Goal: Contribute content: Contribute content

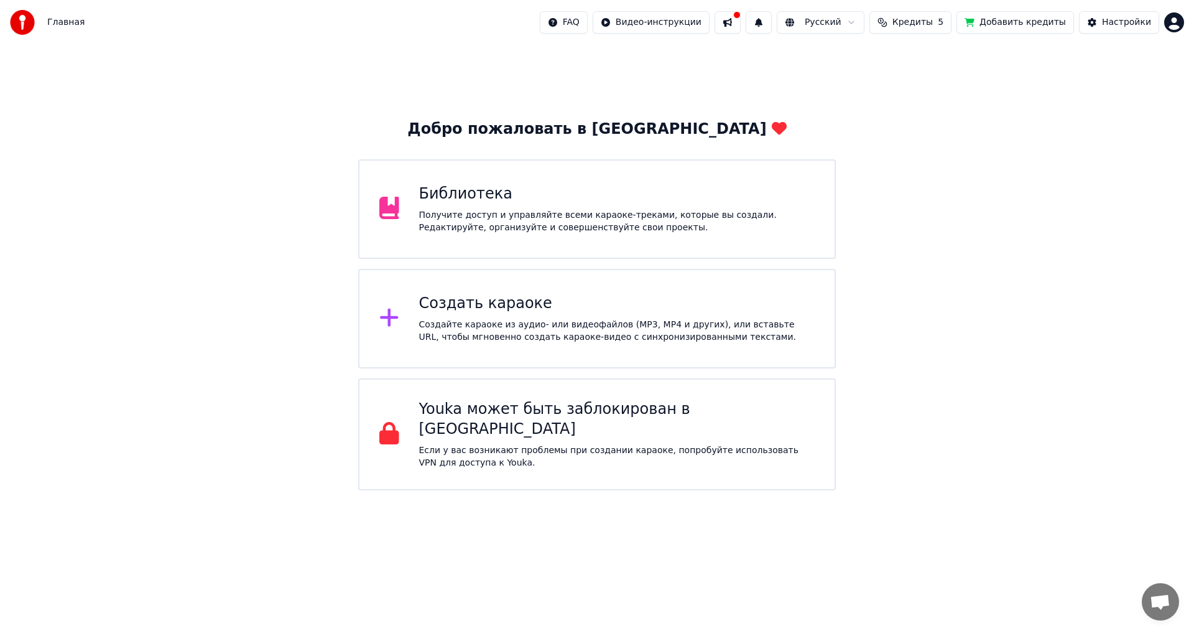
click at [598, 213] on div "Получите доступ и управляйте всеми караоке-треками, которые вы создали. Редакти…" at bounding box center [617, 221] width 396 height 25
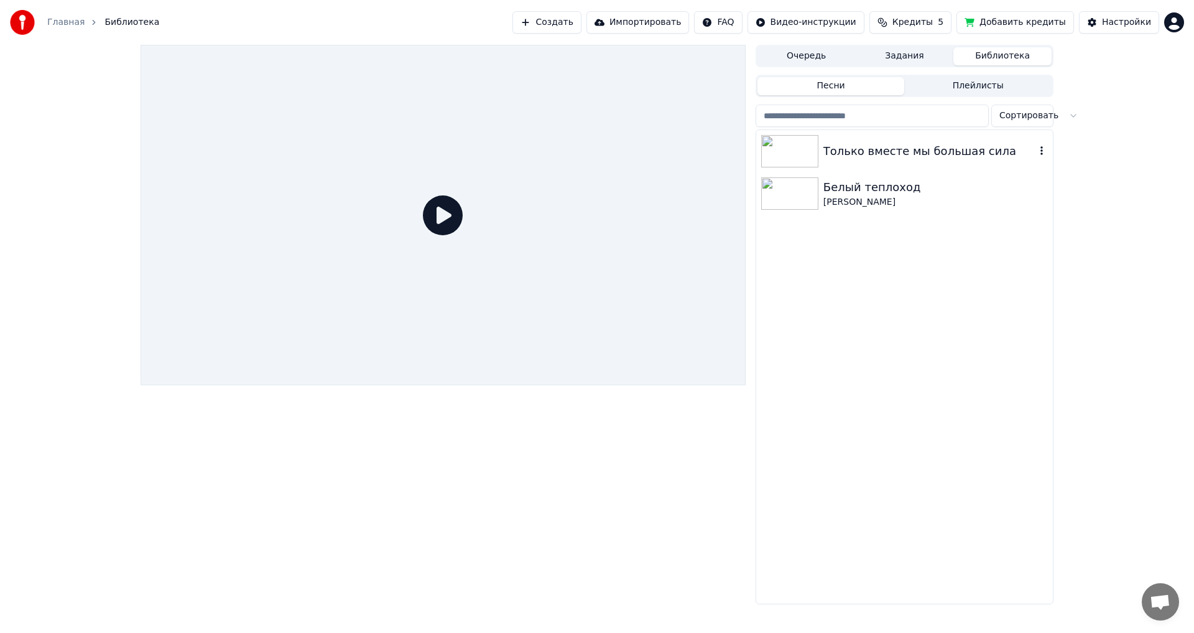
click at [812, 164] on img at bounding box center [789, 151] width 57 height 32
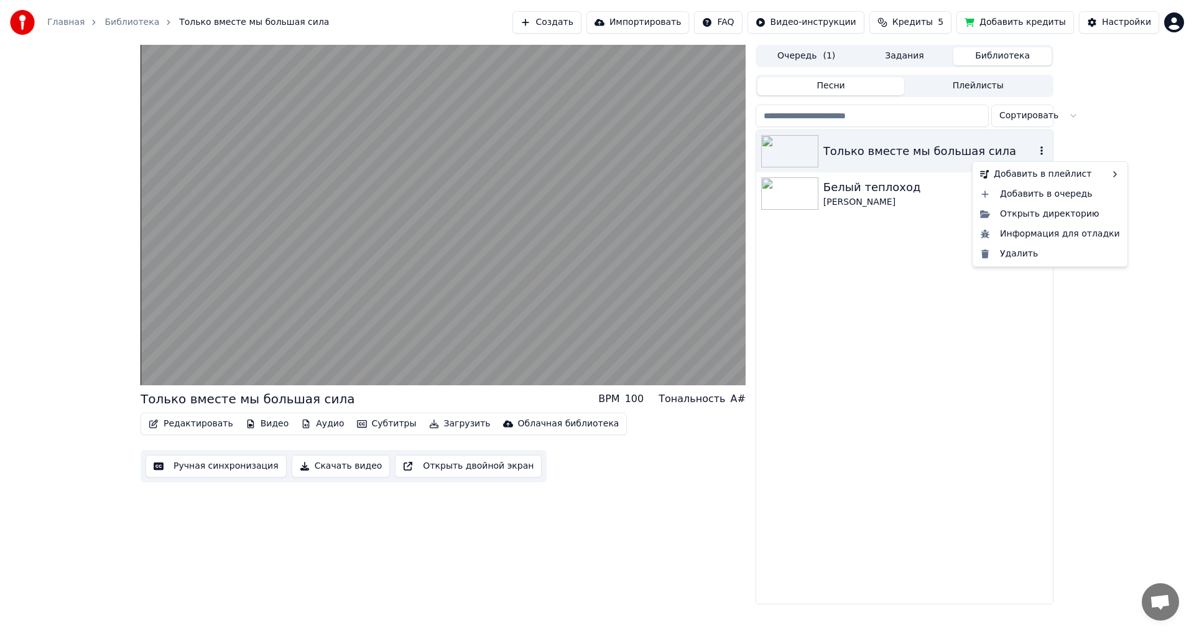
click at [1046, 152] on icon "button" at bounding box center [1042, 151] width 12 height 10
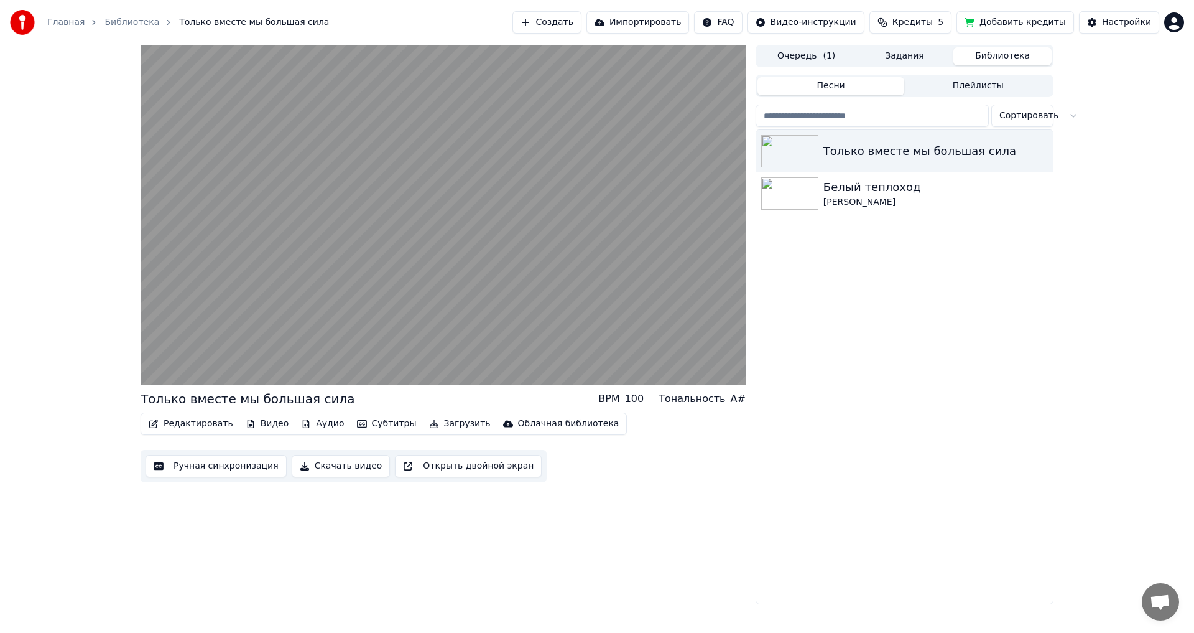
click at [804, 54] on button "Очередь ( 1 )" at bounding box center [807, 56] width 98 height 18
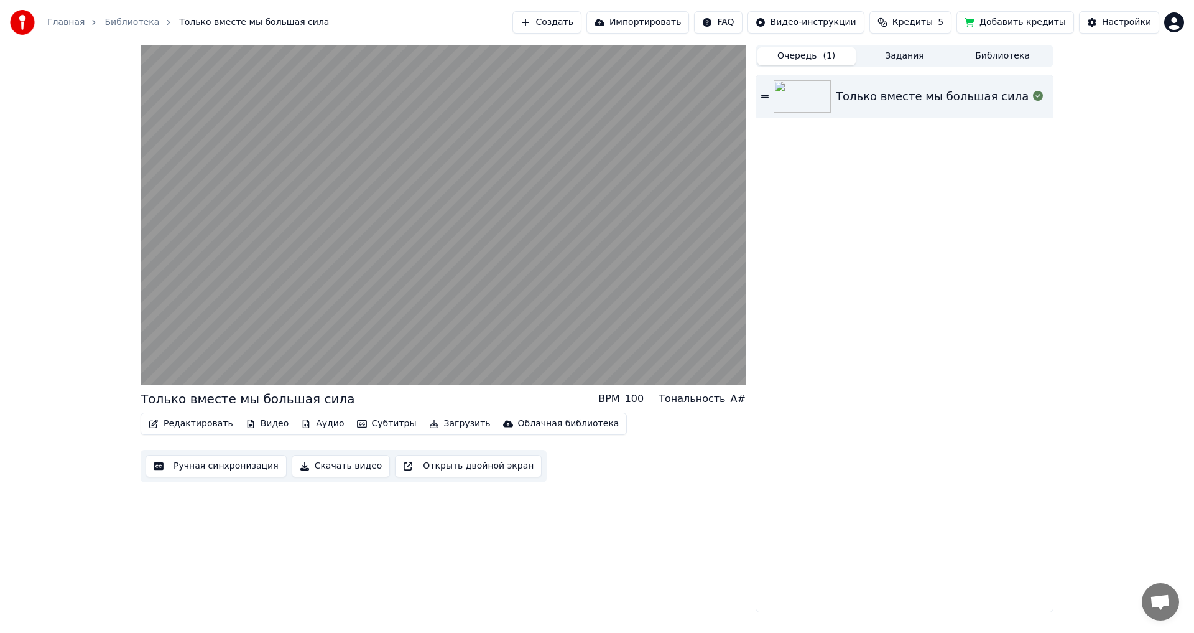
click at [887, 50] on button "Задания" at bounding box center [905, 56] width 98 height 18
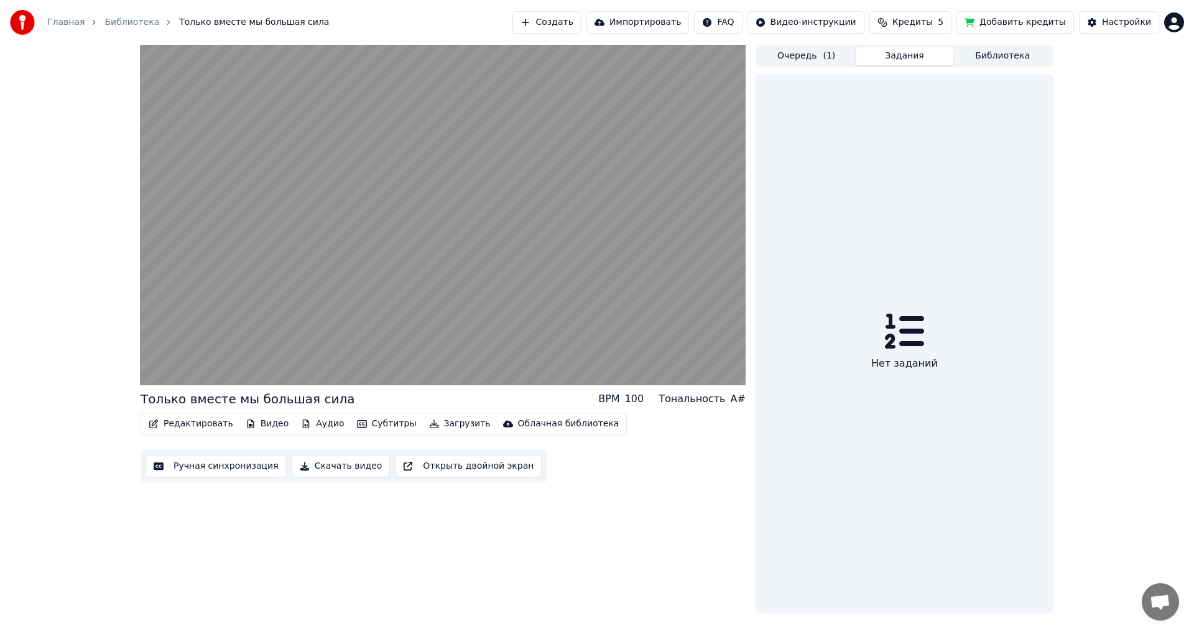
drag, startPoint x: 901, startPoint y: 355, endPoint x: 883, endPoint y: 353, distance: 17.5
click at [898, 355] on div "Нет заданий" at bounding box center [905, 363] width 77 height 25
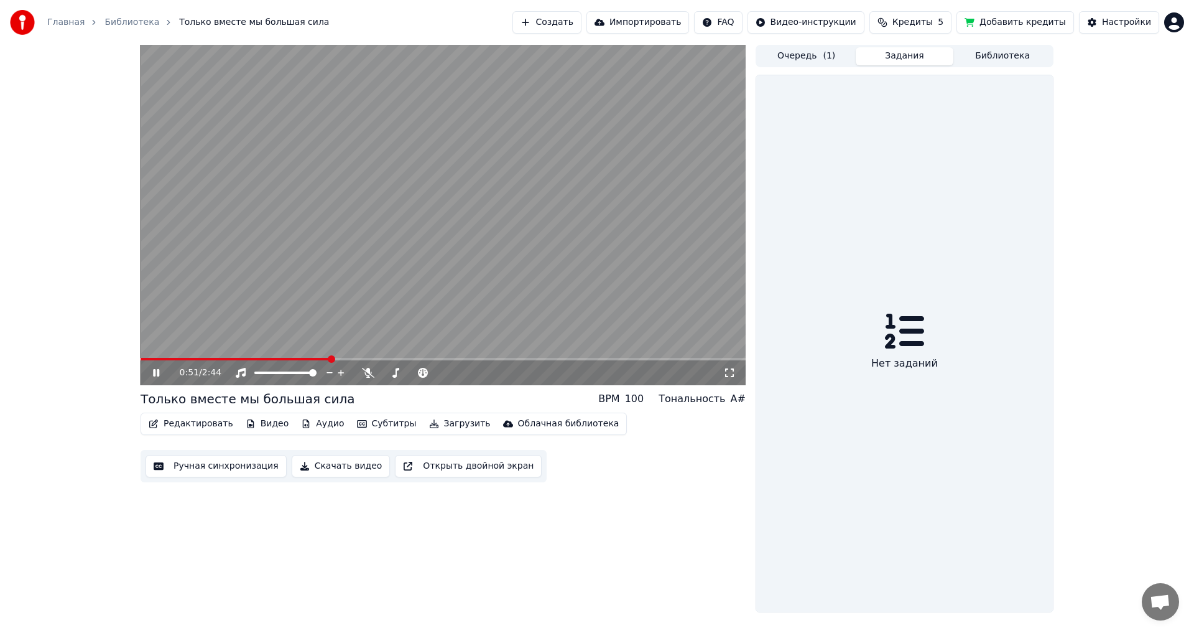
click at [126, 26] on link "Библиотека" at bounding box center [132, 22] width 55 height 12
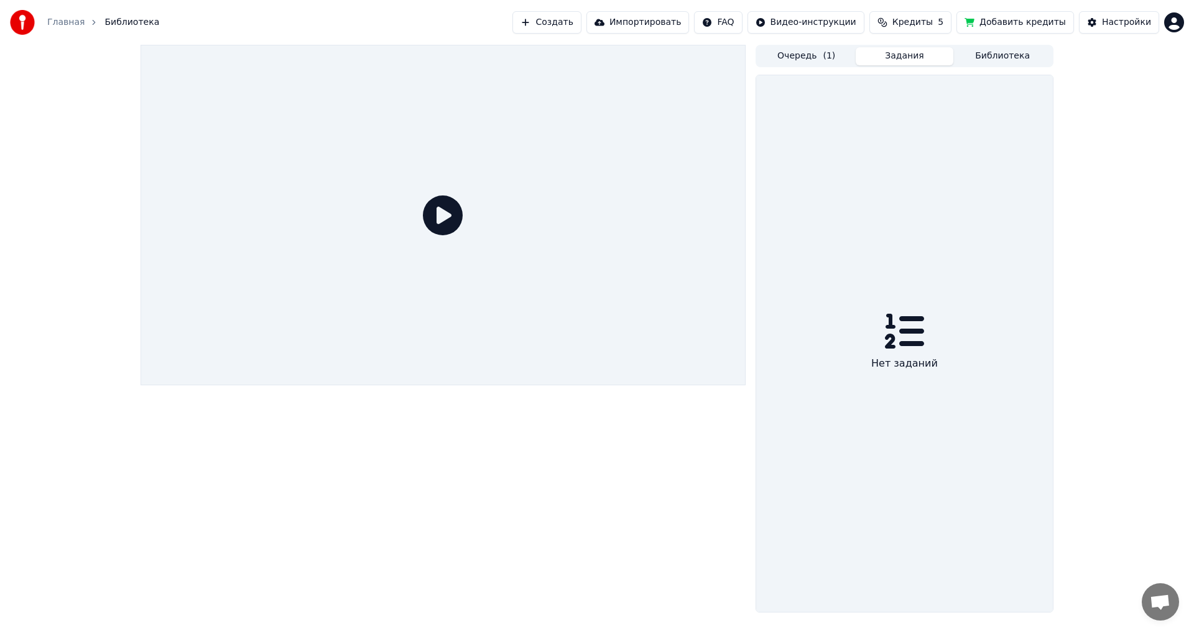
click at [49, 25] on link "Главная" at bounding box center [65, 22] width 37 height 12
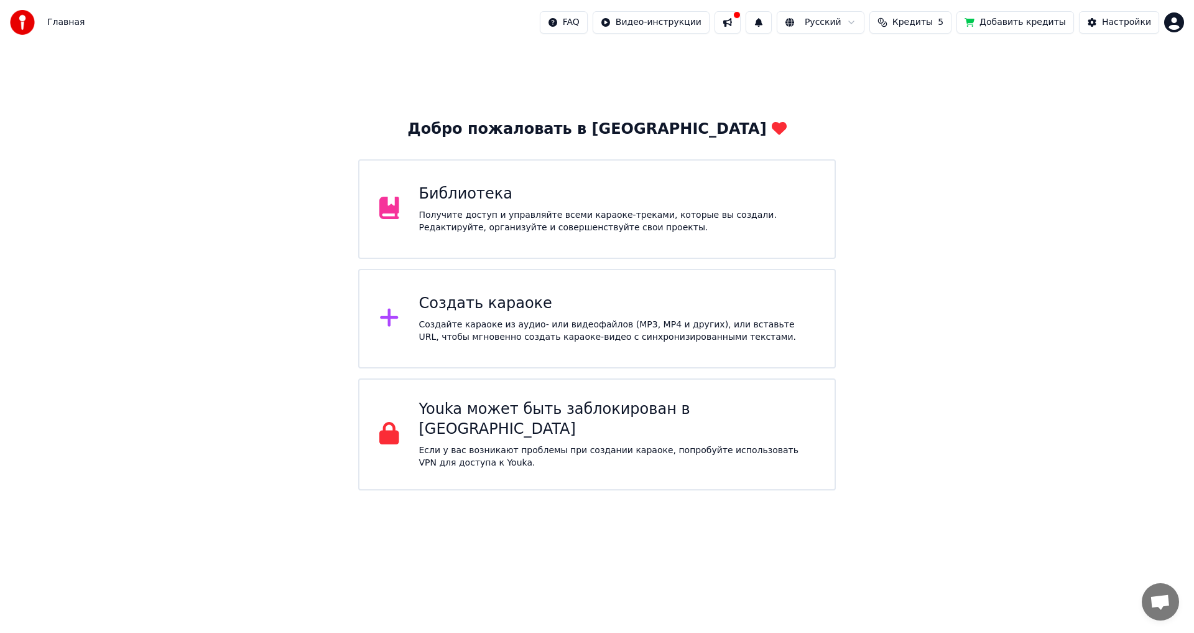
click at [549, 305] on div "Создать караоке" at bounding box center [617, 304] width 396 height 20
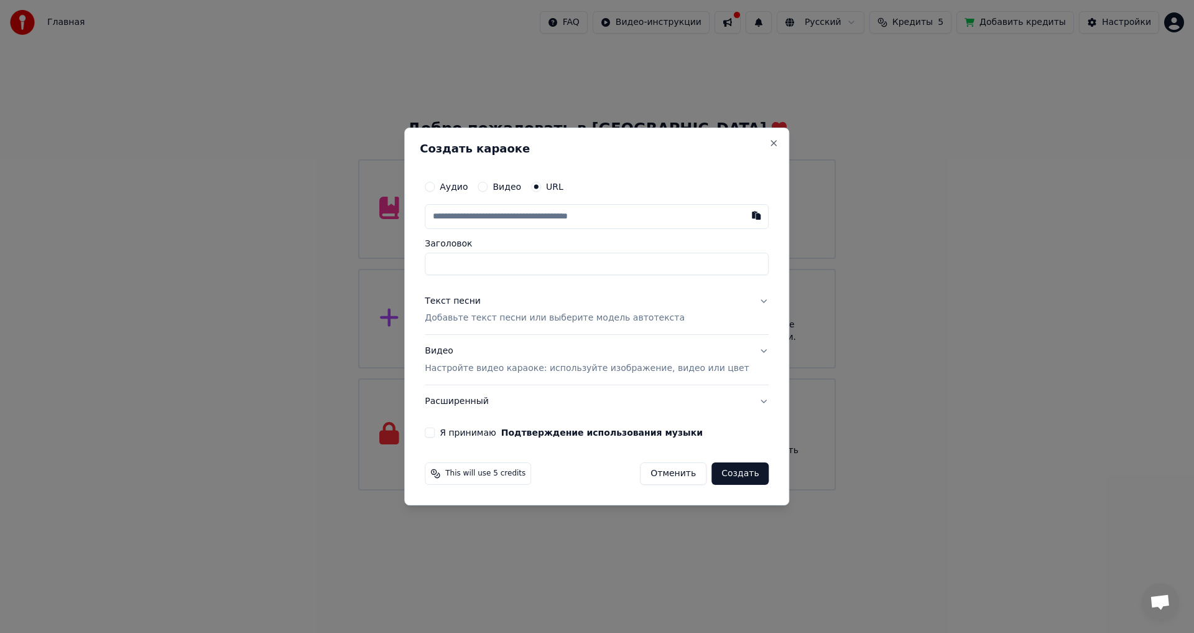
paste input "**********"
type input "**********"
click at [525, 321] on p "Добавьте текст песни или выберите модель автотекста" at bounding box center [555, 318] width 260 height 12
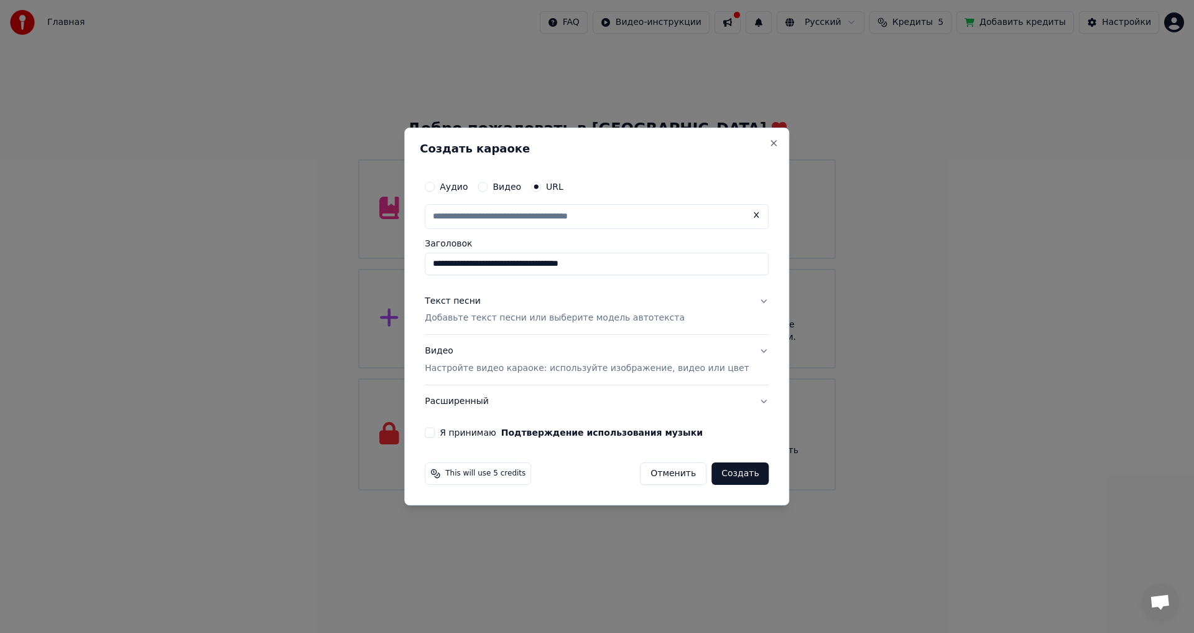
type input "**********"
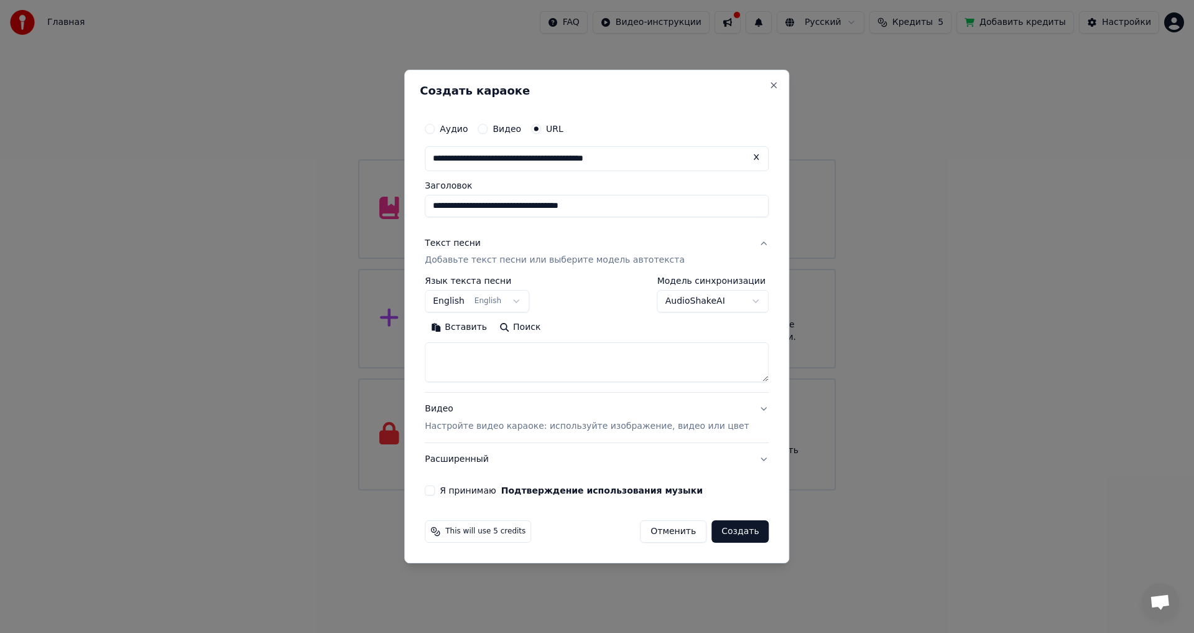
click at [497, 368] on textarea at bounding box center [597, 363] width 344 height 40
paste textarea "**********"
type textarea "**********"
click at [529, 426] on p "Настройте видео караоке: используйте изображение, видео или цвет" at bounding box center [587, 426] width 324 height 12
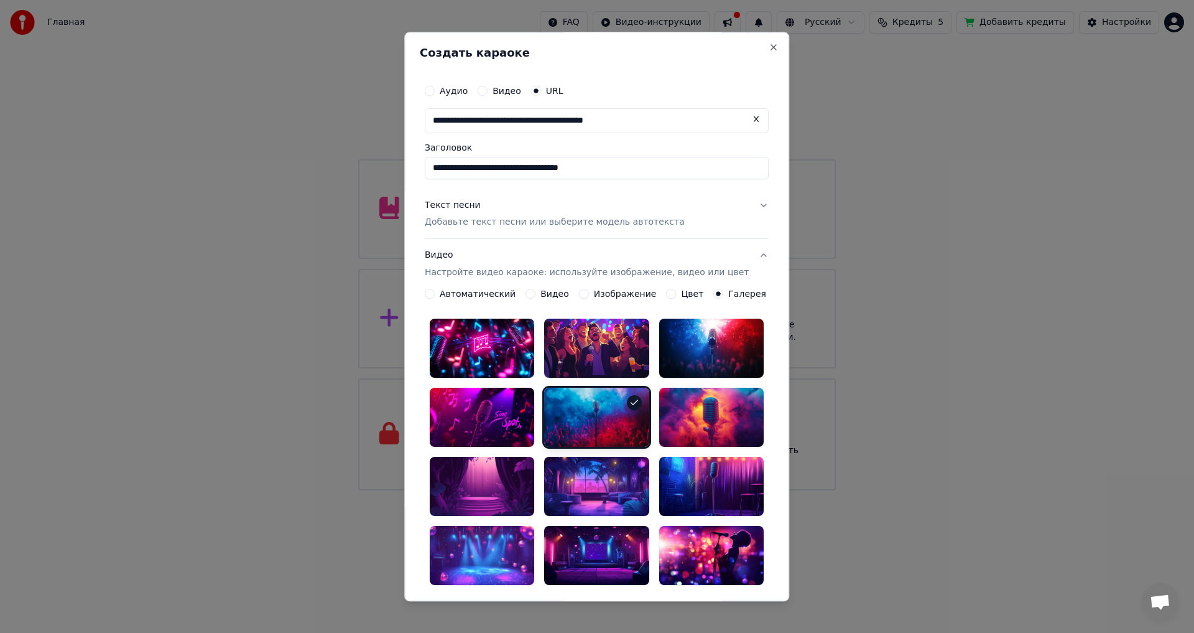
click at [579, 292] on button "Изображение" at bounding box center [584, 294] width 10 height 10
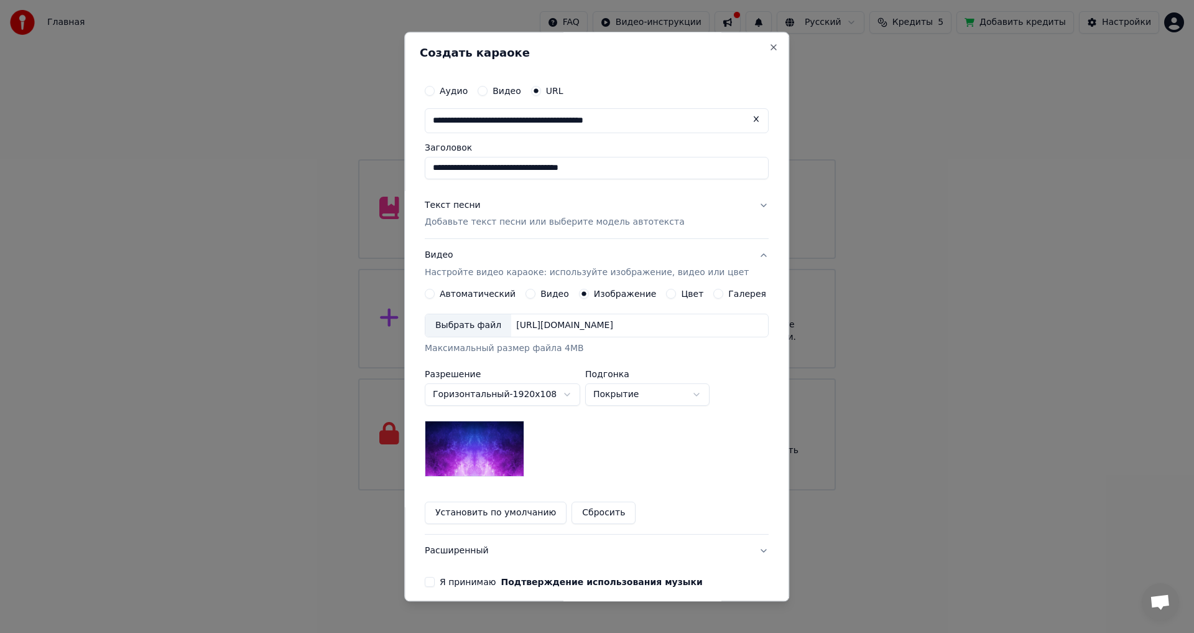
click at [508, 521] on button "Установить по умолчанию" at bounding box center [496, 513] width 142 height 22
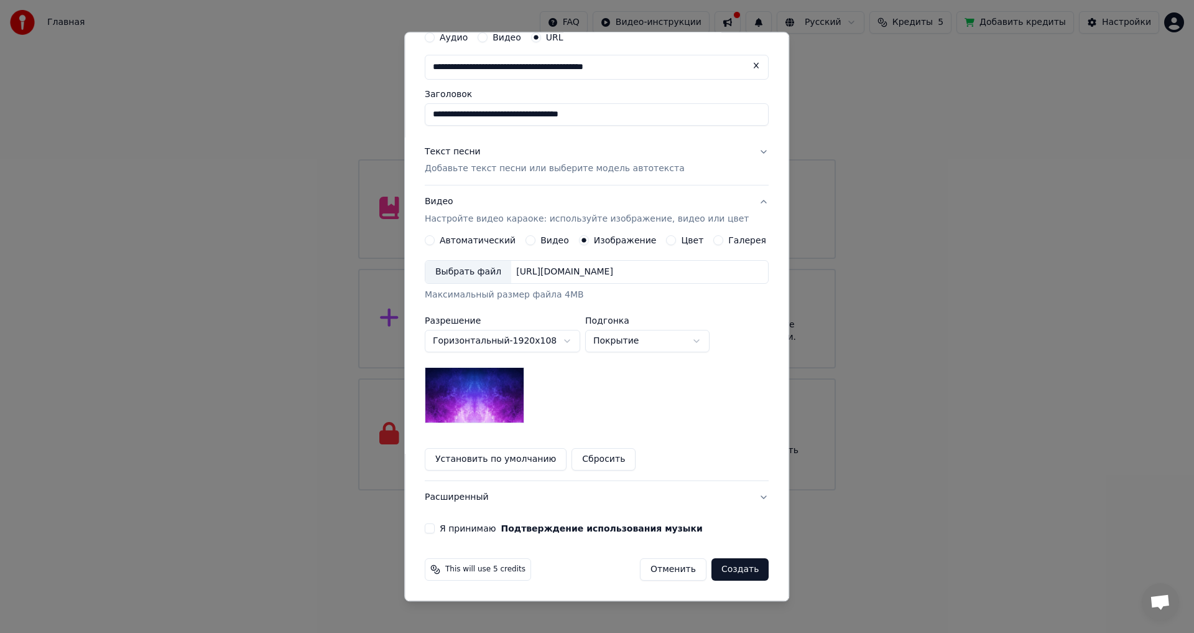
click at [435, 532] on button "Я принимаю Подтверждение использования музыки" at bounding box center [430, 529] width 10 height 10
click at [493, 226] on button "Видео Настройте видео караоке: используйте изображение, видео или цвет" at bounding box center [597, 211] width 344 height 50
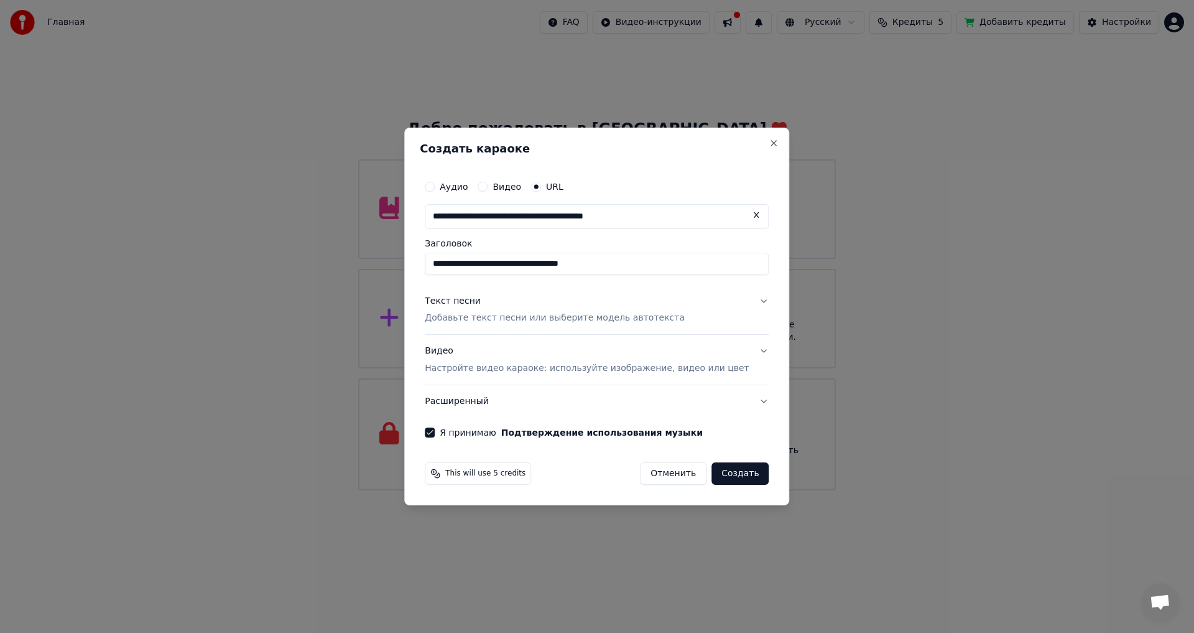
click at [727, 466] on button "Создать" at bounding box center [740, 473] width 57 height 22
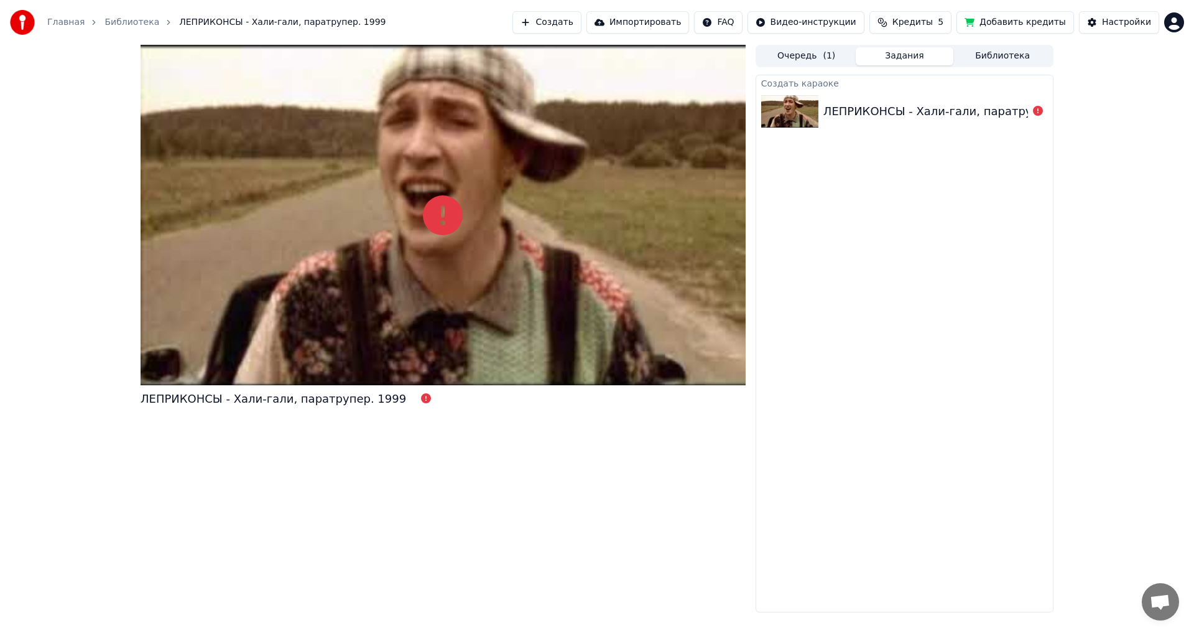
click at [640, 25] on button "Импортировать" at bounding box center [638, 22] width 103 height 22
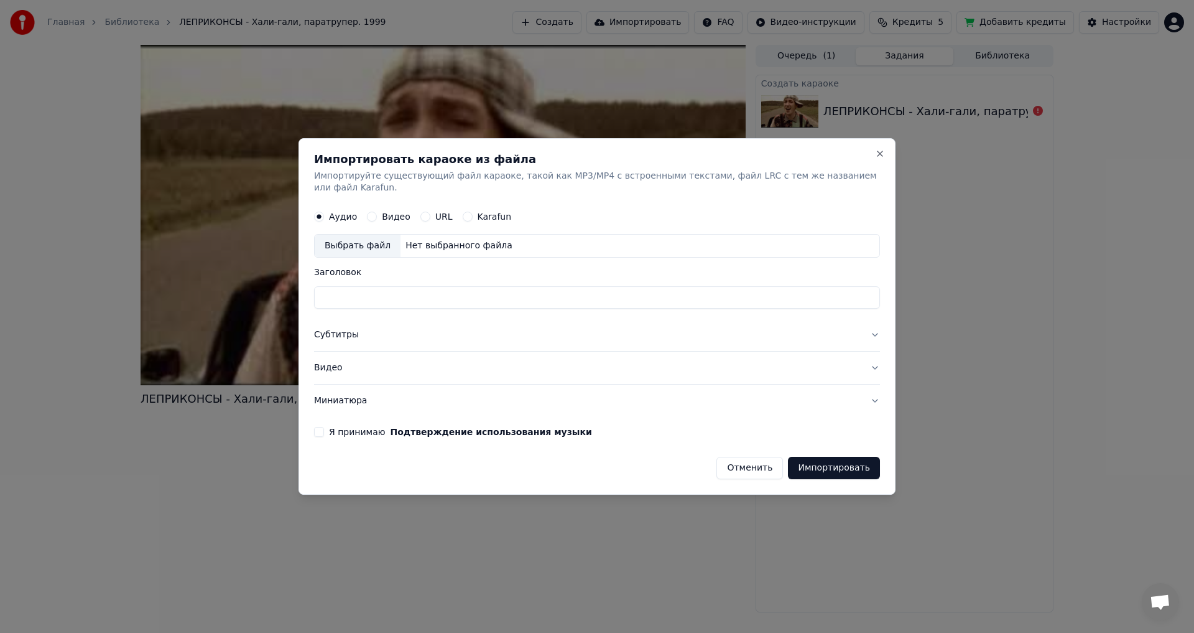
drag, startPoint x: 866, startPoint y: 161, endPoint x: 877, endPoint y: 159, distance: 11.5
click at [865, 160] on h2 "Импортировать караоке из файла" at bounding box center [597, 159] width 566 height 11
click at [878, 158] on button "Close" at bounding box center [880, 154] width 10 height 10
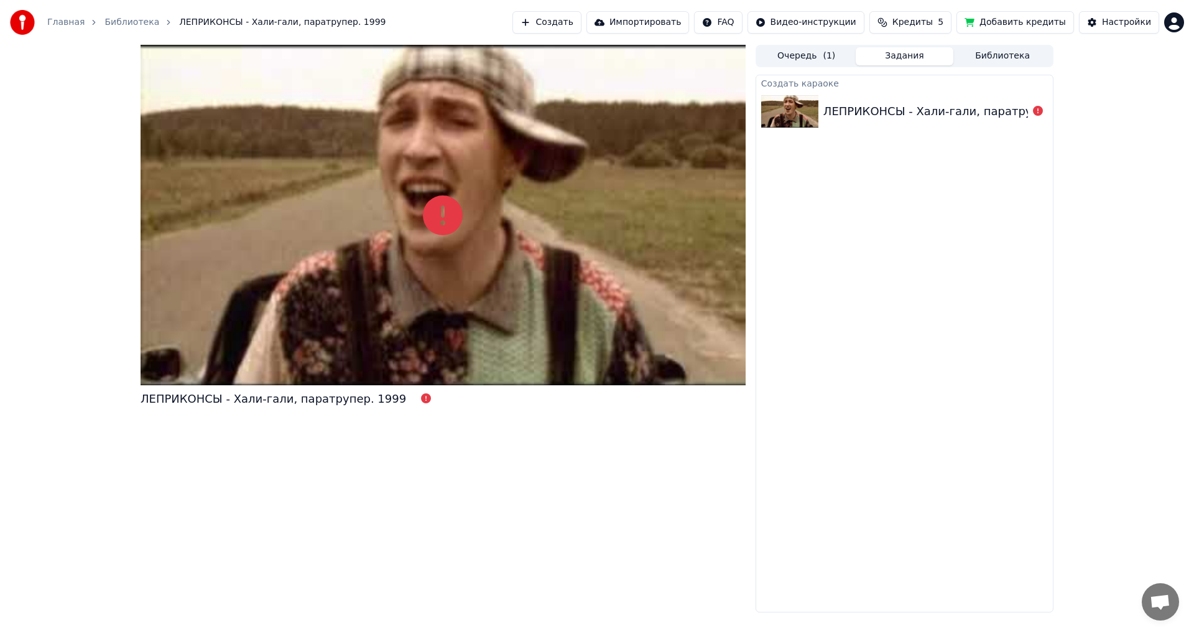
click at [669, 17] on button "Импортировать" at bounding box center [638, 22] width 103 height 22
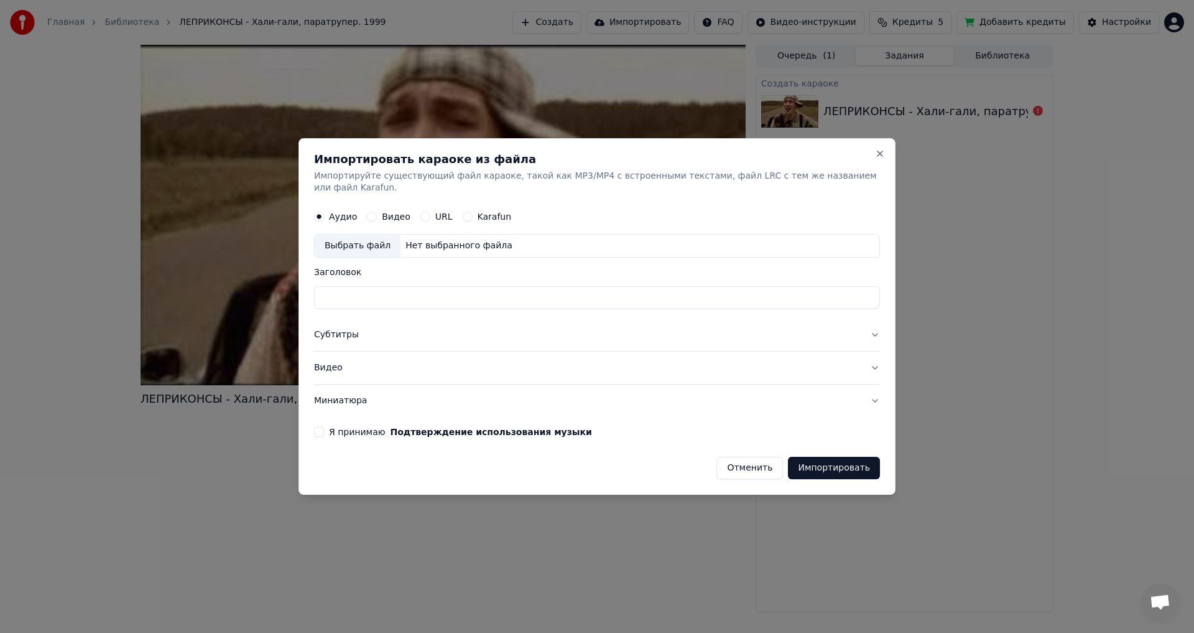
click at [335, 359] on button "Видео" at bounding box center [597, 368] width 566 height 32
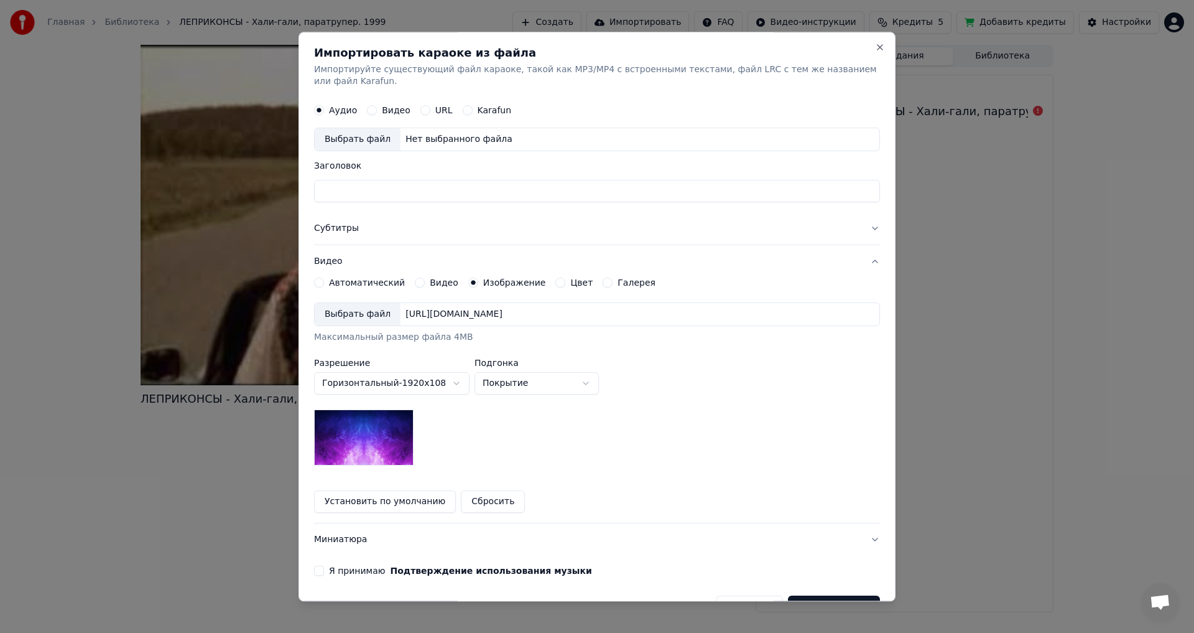
click at [508, 310] on div "[URL][DOMAIN_NAME]" at bounding box center [454, 315] width 107 height 12
click at [333, 237] on button "Субтитры" at bounding box center [597, 229] width 566 height 32
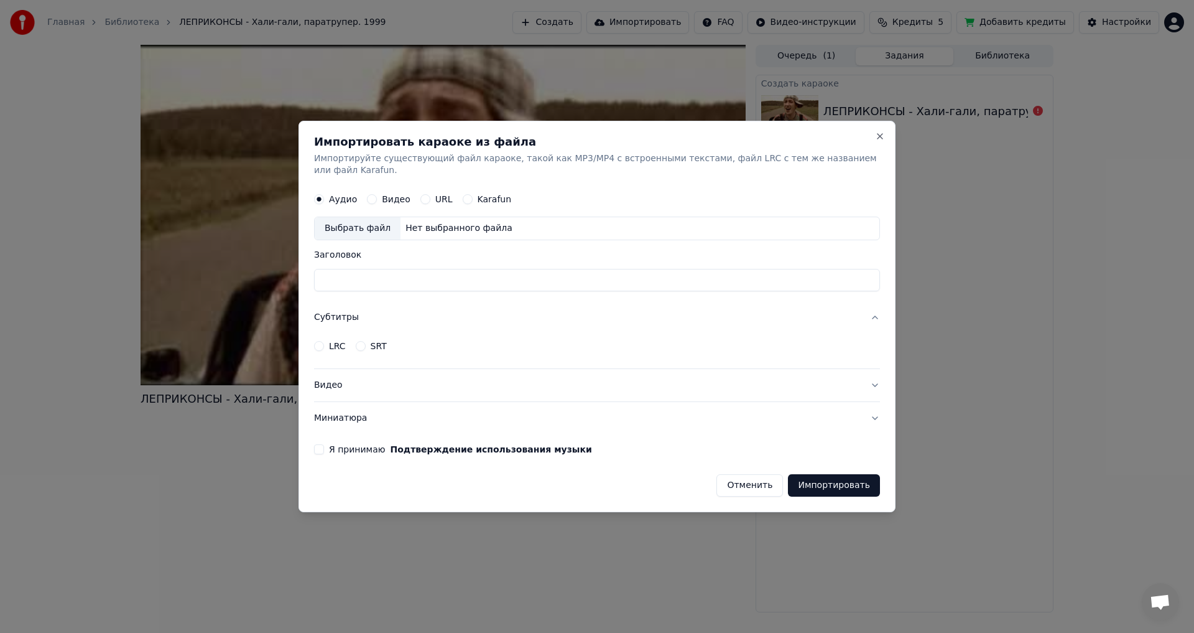
click at [319, 342] on button "LRC" at bounding box center [319, 346] width 10 height 10
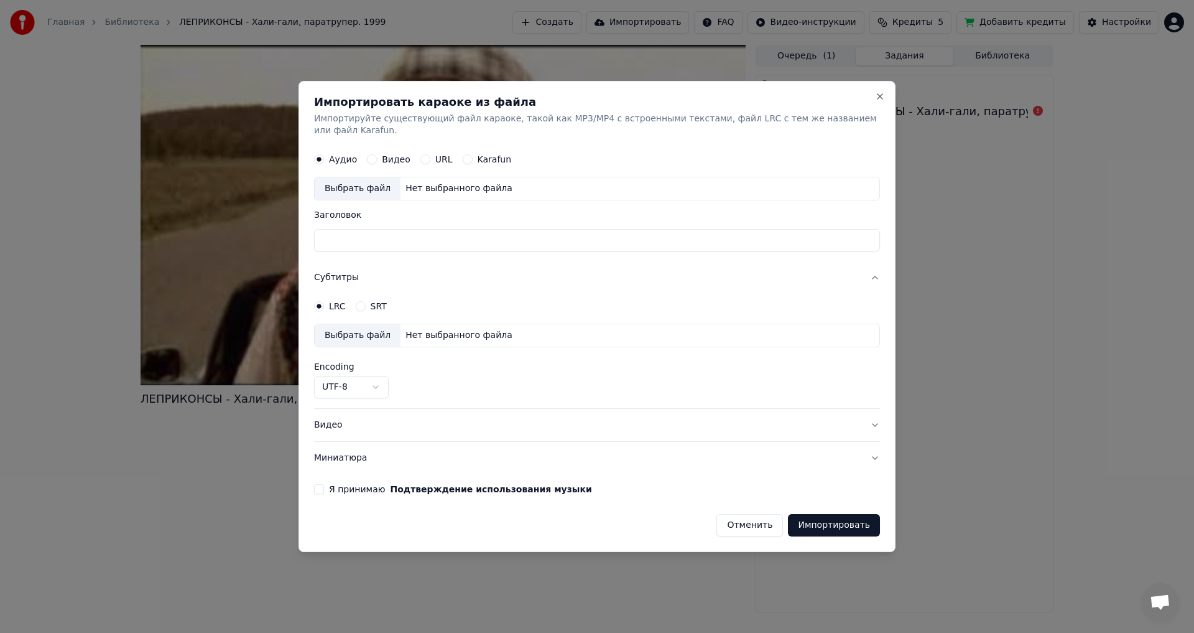
click at [358, 422] on button "Видео" at bounding box center [597, 425] width 566 height 32
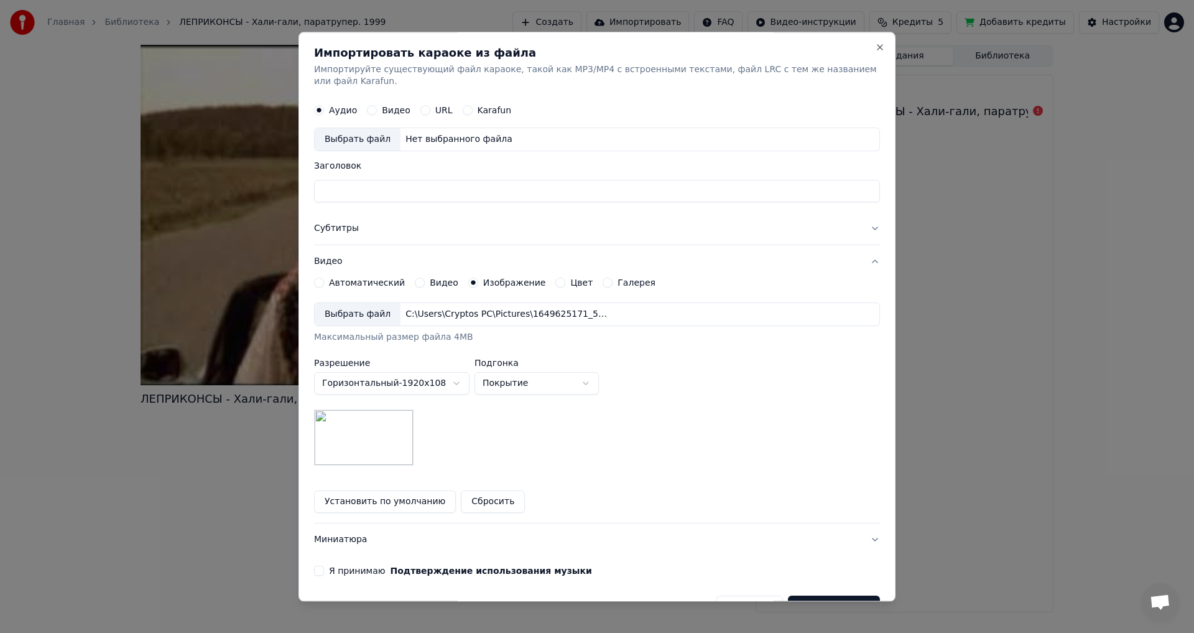
click at [445, 189] on input "Заголовок" at bounding box center [597, 191] width 566 height 22
type input "**********"
click at [368, 110] on button "Видео" at bounding box center [372, 111] width 10 height 10
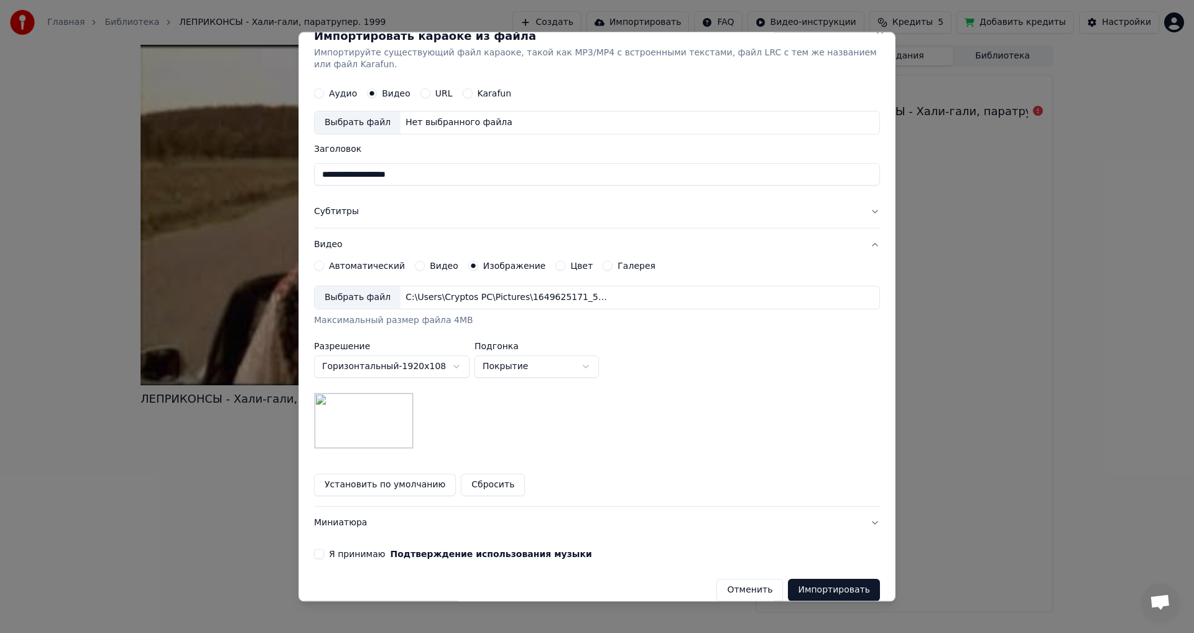
scroll to position [32, 0]
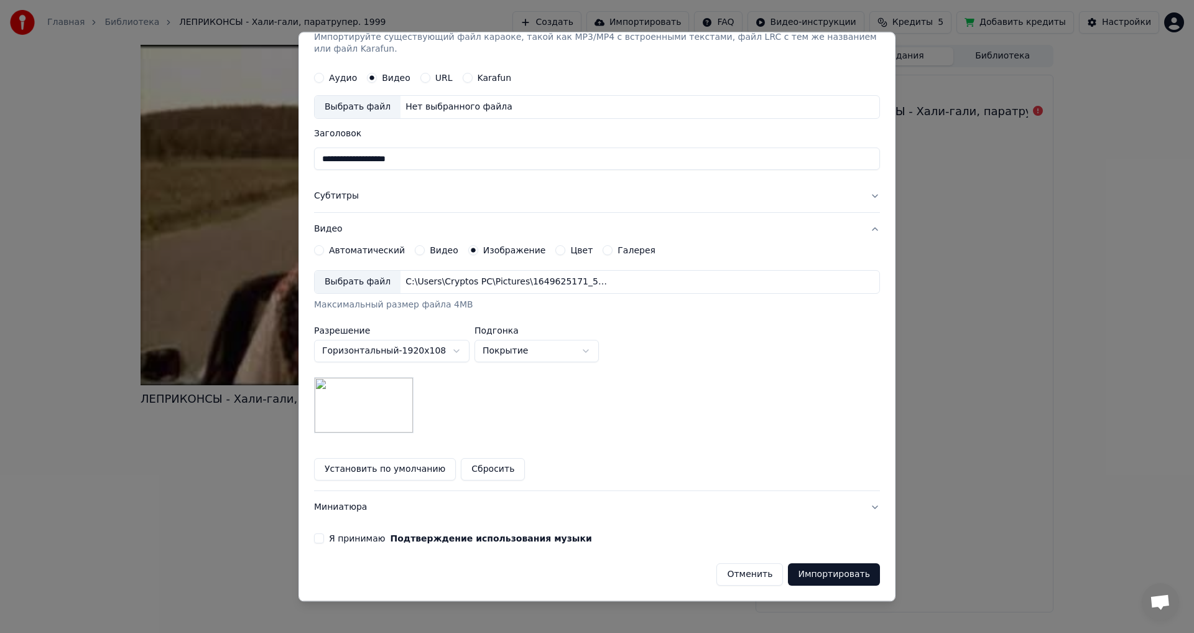
click at [315, 539] on button "Я принимаю Подтверждение использования музыки" at bounding box center [319, 539] width 10 height 10
click at [832, 574] on button "Импортировать" at bounding box center [834, 575] width 92 height 22
click at [804, 569] on button "Импортировать" at bounding box center [834, 575] width 92 height 22
click at [815, 583] on button "Импортировать" at bounding box center [834, 575] width 92 height 22
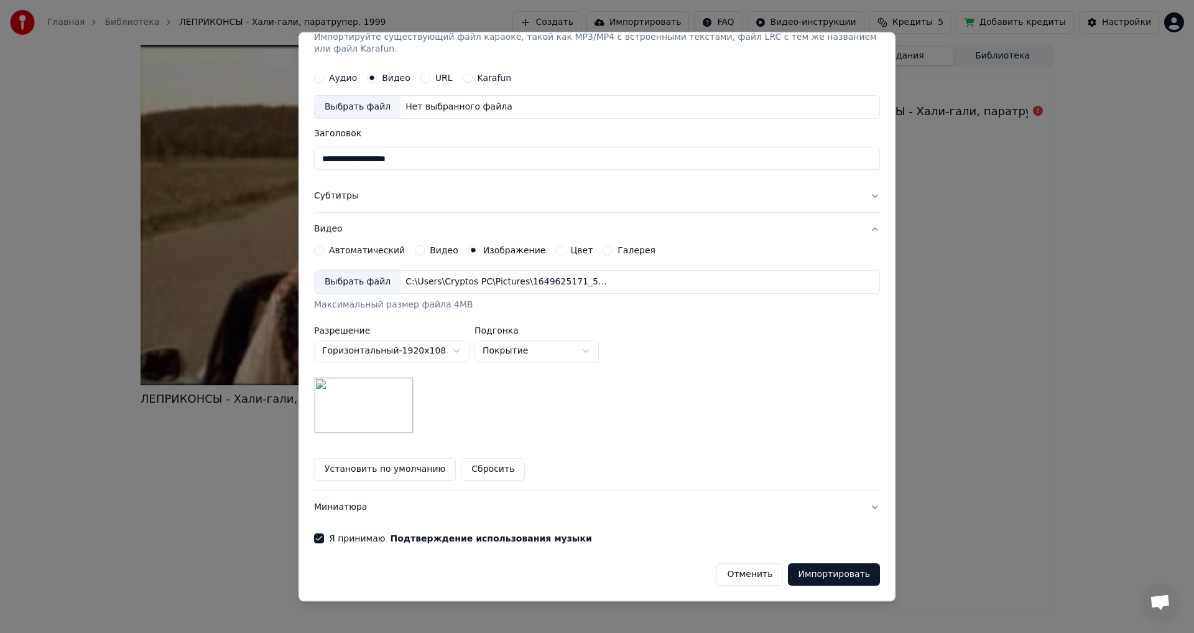
drag, startPoint x: 731, startPoint y: 575, endPoint x: 722, endPoint y: 579, distance: 9.2
click at [728, 577] on button "Отменить" at bounding box center [750, 575] width 67 height 22
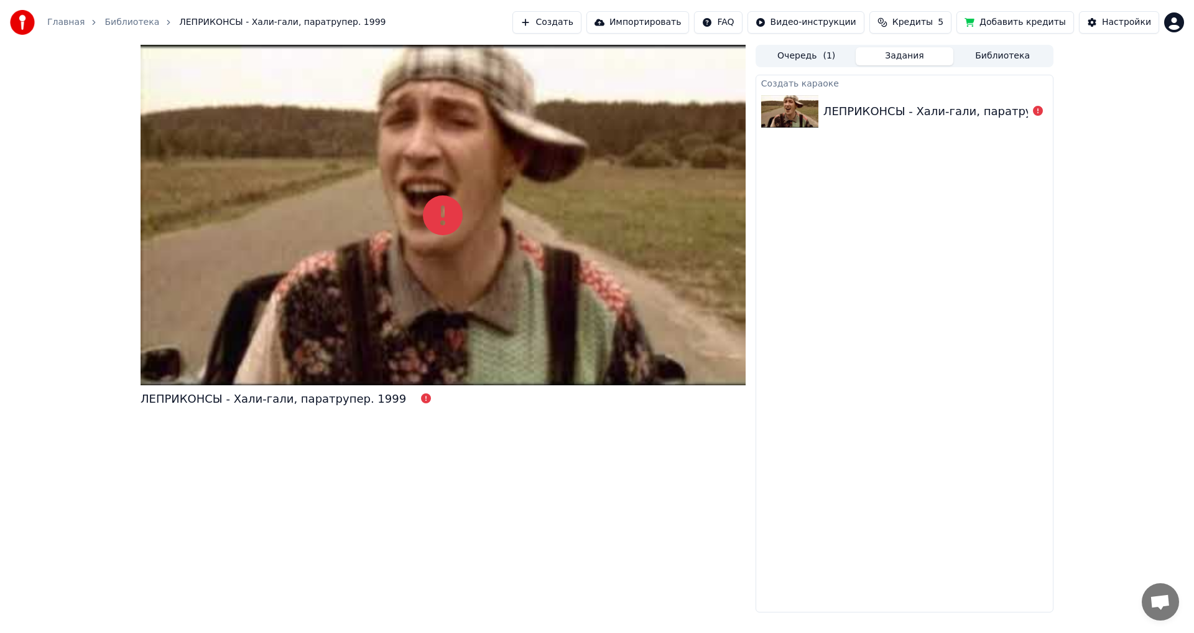
click at [114, 19] on link "Библиотека" at bounding box center [132, 22] width 55 height 12
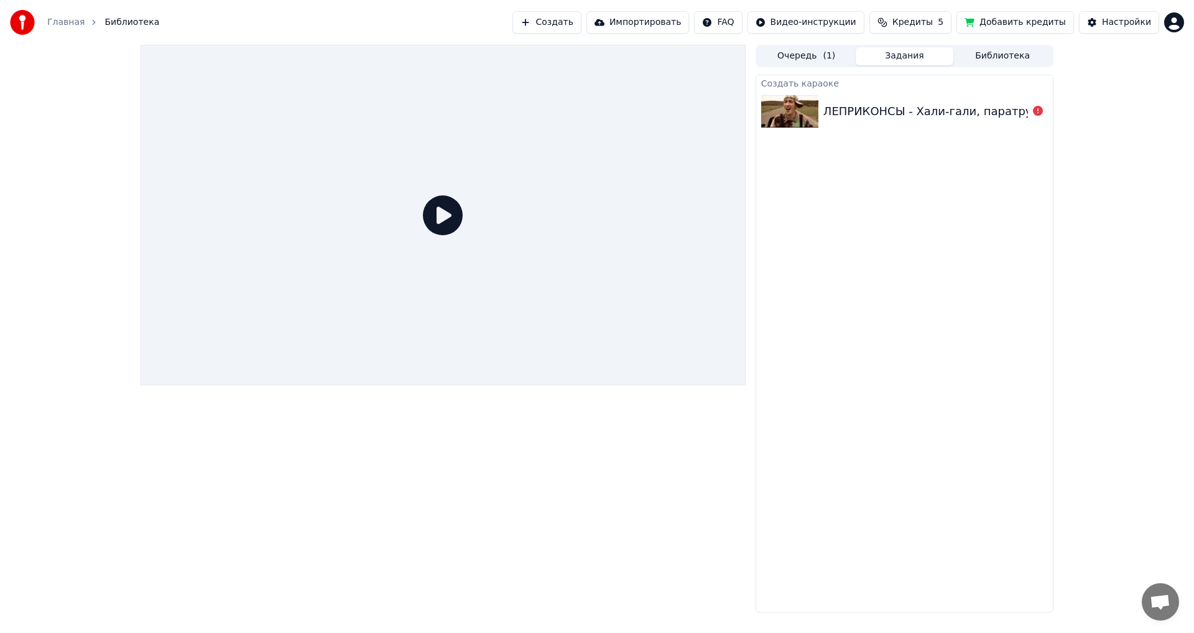
click at [66, 24] on link "Главная" at bounding box center [65, 22] width 37 height 12
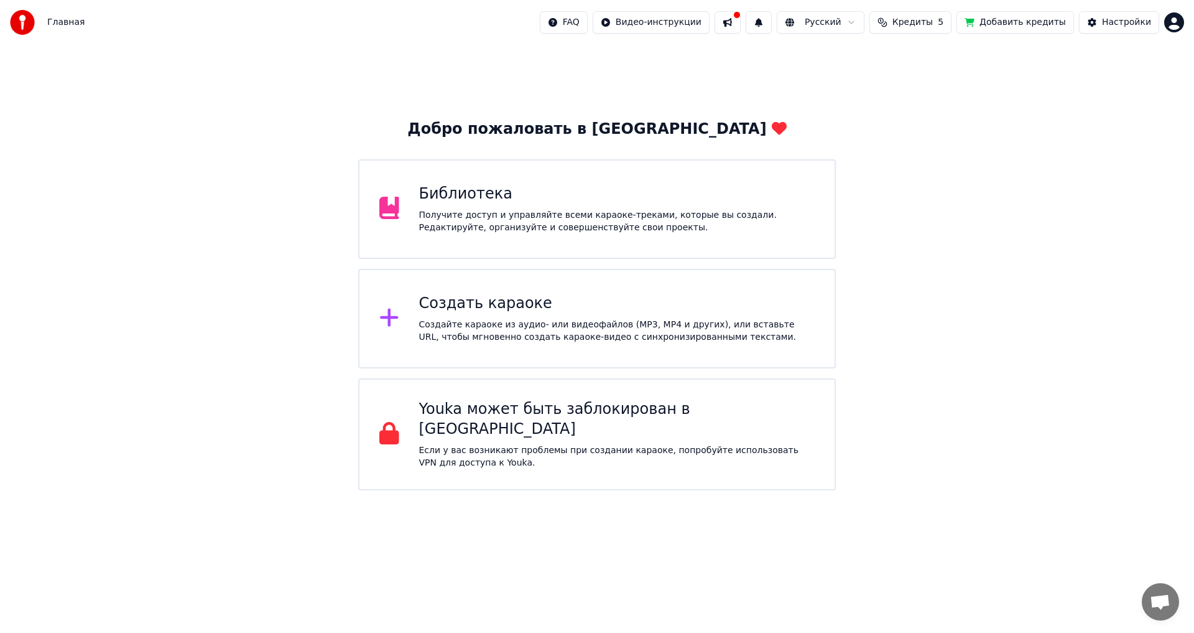
click at [543, 299] on div "Создать караоке" at bounding box center [617, 304] width 396 height 20
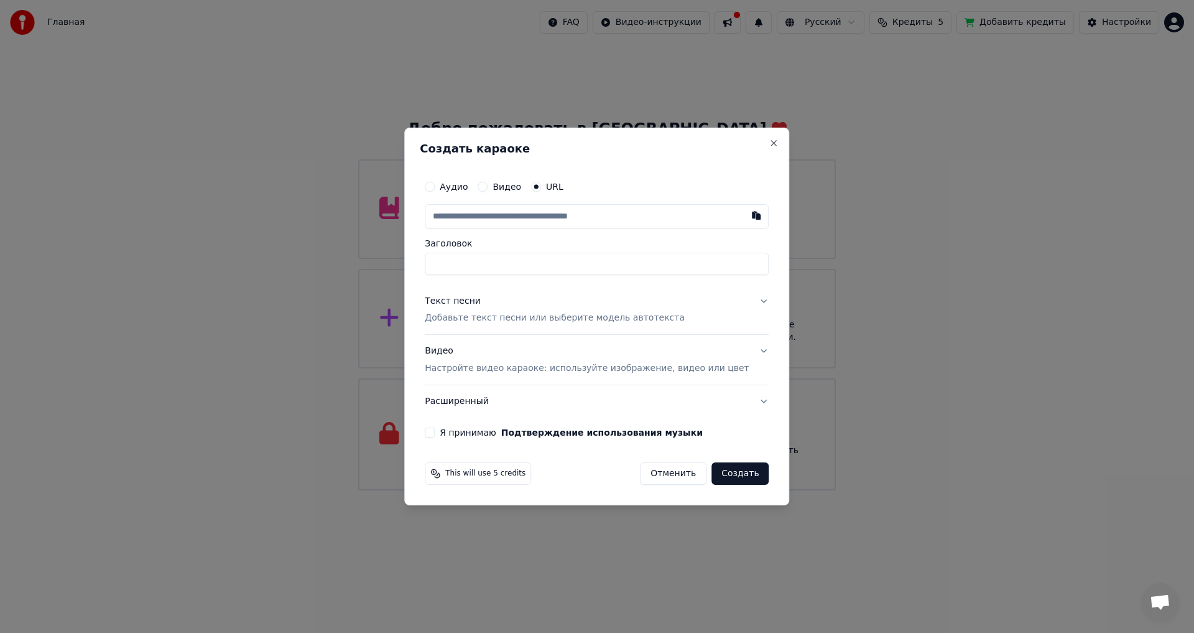
click at [488, 185] on button "Видео" at bounding box center [483, 187] width 10 height 10
click at [542, 220] on div "Нет выбранного файла" at bounding box center [569, 216] width 117 height 12
click at [456, 182] on div "Аудио" at bounding box center [446, 187] width 43 height 10
click at [435, 185] on button "Аудио" at bounding box center [430, 187] width 10 height 10
click at [504, 186] on div "Видео" at bounding box center [500, 187] width 44 height 10
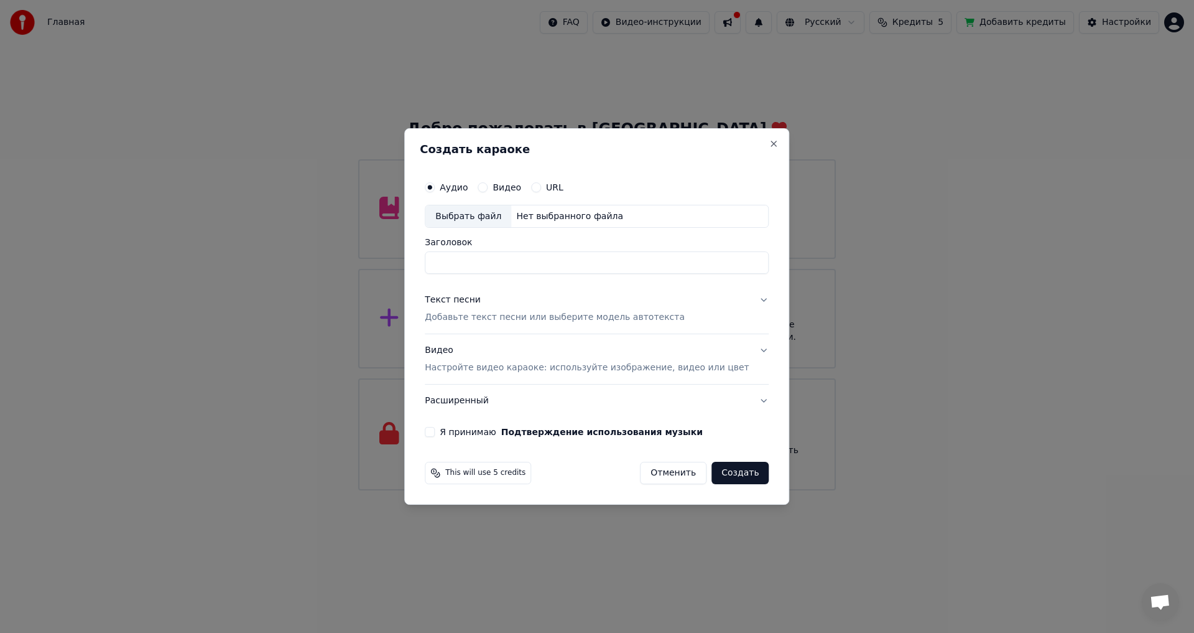
click at [488, 187] on button "Видео" at bounding box center [483, 187] width 10 height 10
click at [547, 213] on div "Нет выбранного файла" at bounding box center [569, 216] width 117 height 12
type input "**********"
click at [493, 213] on div "Выбрать файл" at bounding box center [469, 216] width 86 height 22
click at [490, 315] on p "Добавьте текст песни или выберите модель автотекста" at bounding box center [555, 318] width 260 height 12
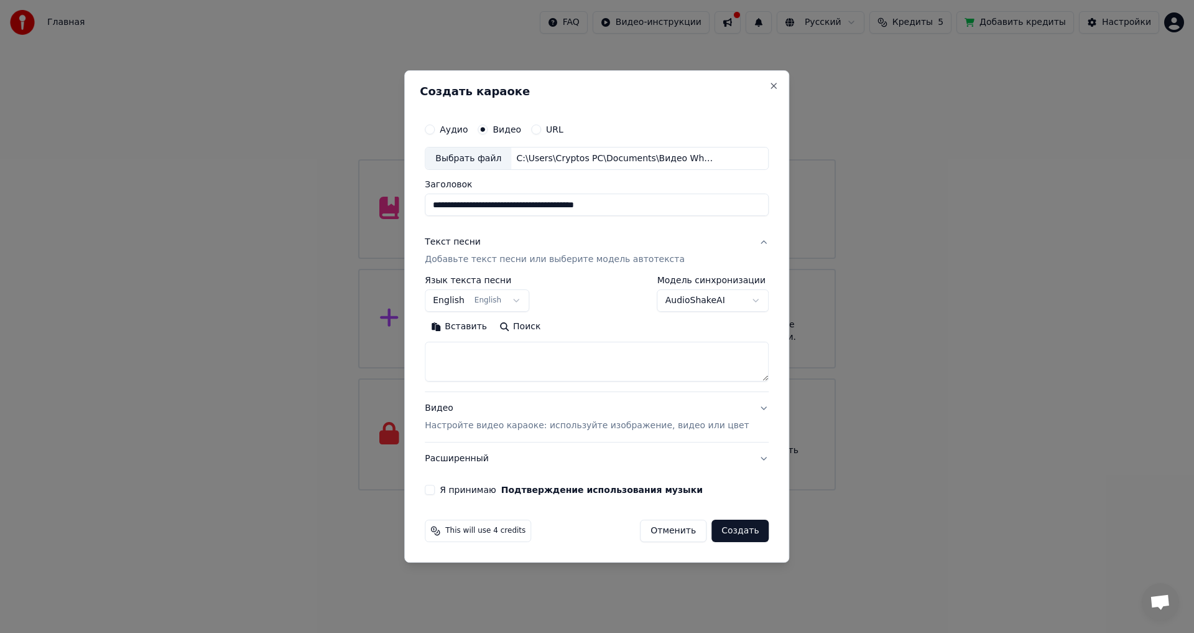
click at [493, 367] on textarea at bounding box center [597, 362] width 344 height 40
paste textarea "**********"
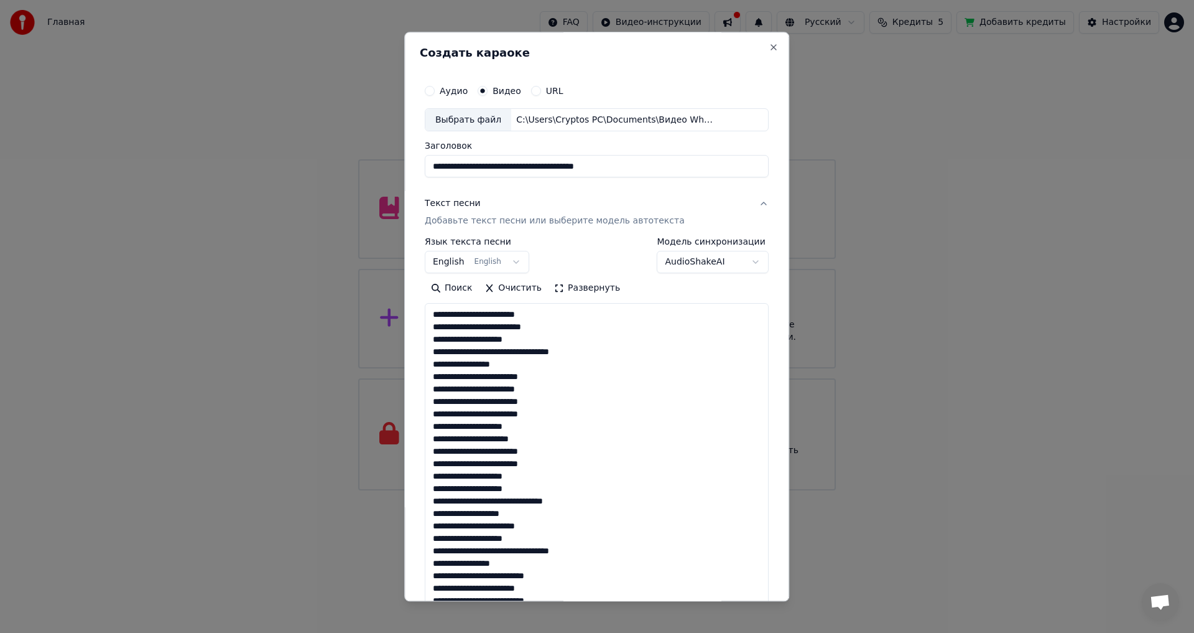
scroll to position [501, 0]
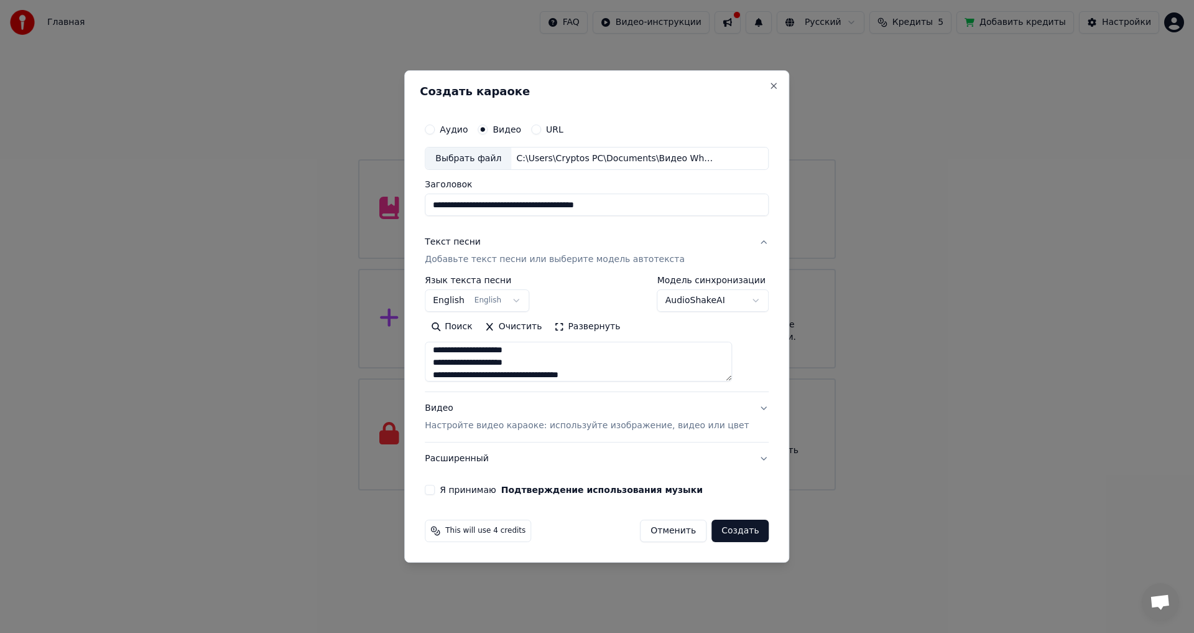
type textarea "**********"
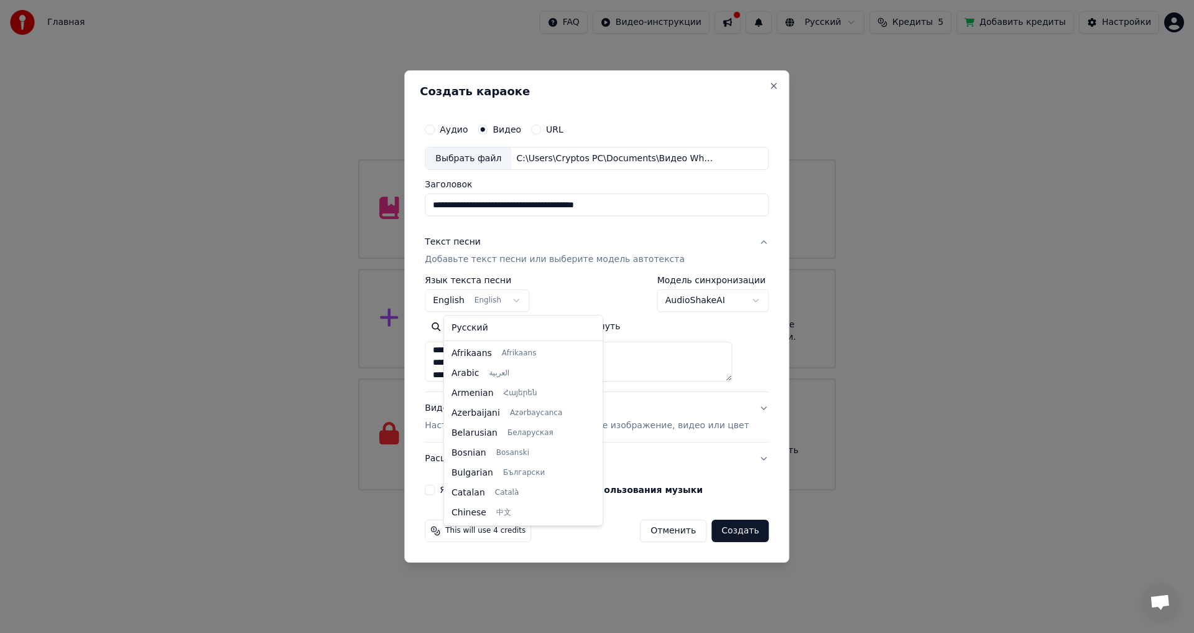
click at [524, 299] on body "Главная FAQ Видео-инструкции Русский Кредиты 5 Добавить кредиты Настройки Добро…" at bounding box center [597, 245] width 1194 height 490
select select "**"
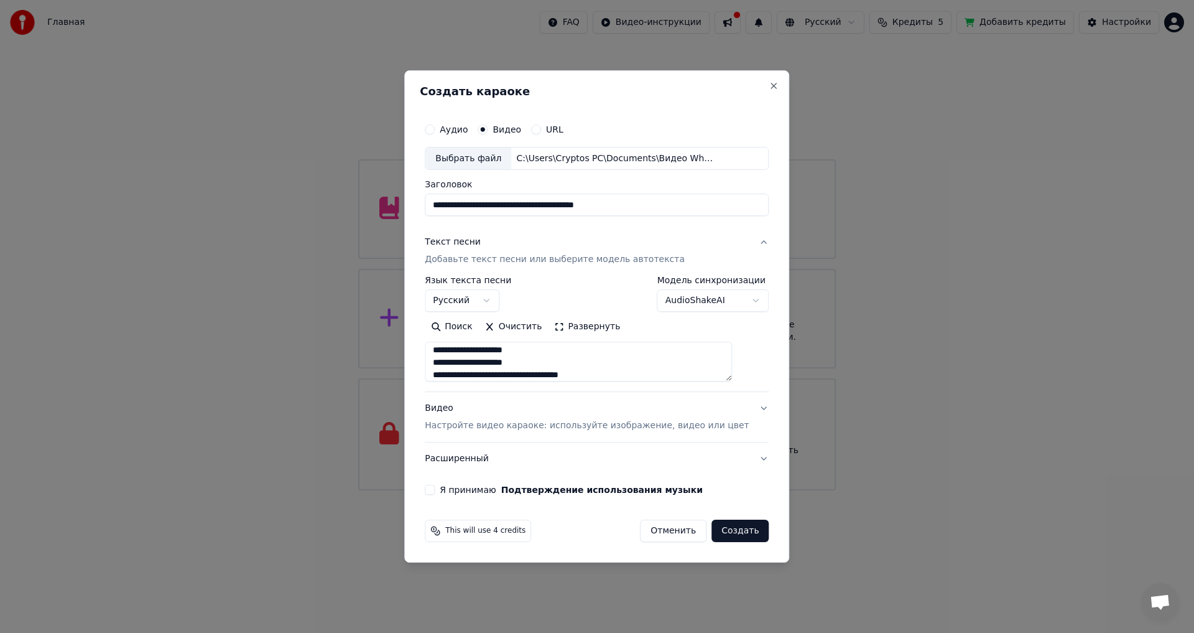
click at [534, 429] on p "Настройте видео караоке: используйте изображение, видео или цвет" at bounding box center [587, 425] width 324 height 12
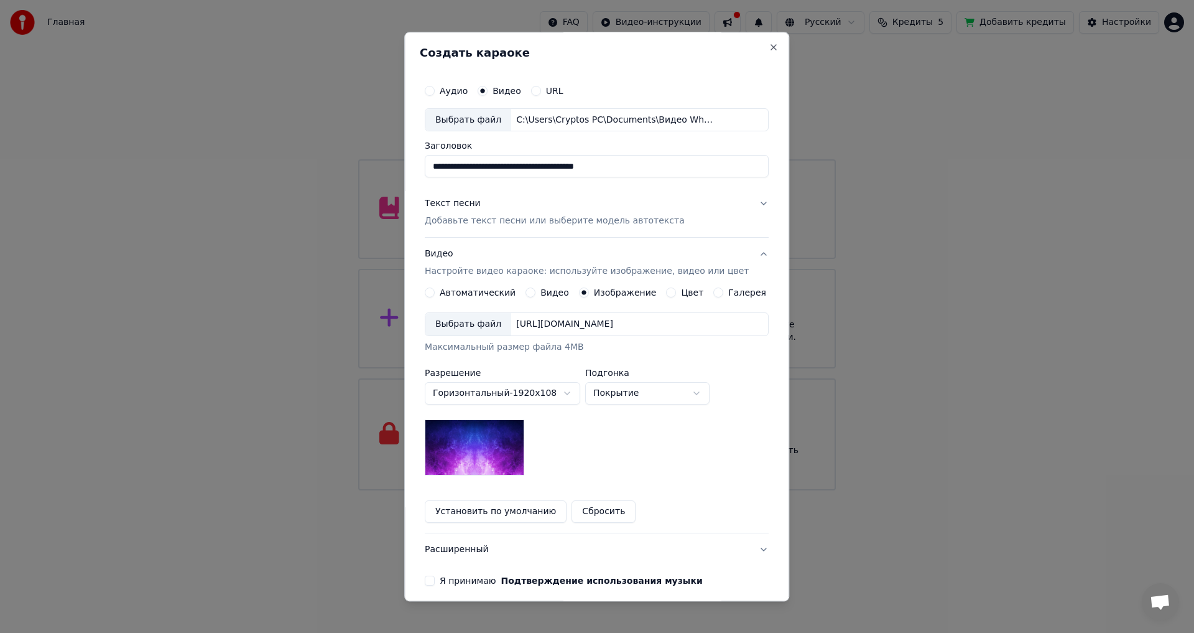
click at [625, 398] on body "Главная FAQ Видео-инструкции Русский Кредиты 5 Добавить кредиты Настройки Добро…" at bounding box center [597, 245] width 1194 height 490
click at [630, 386] on body "Главная FAQ Видео-инструкции Русский Кредиты 5 Добавить кредиты Настройки Добро…" at bounding box center [597, 245] width 1194 height 490
select select "****"
drag, startPoint x: 630, startPoint y: 457, endPoint x: 630, endPoint y: 447, distance: 10.6
click at [493, 518] on button "Установить по умолчанию" at bounding box center [496, 512] width 142 height 22
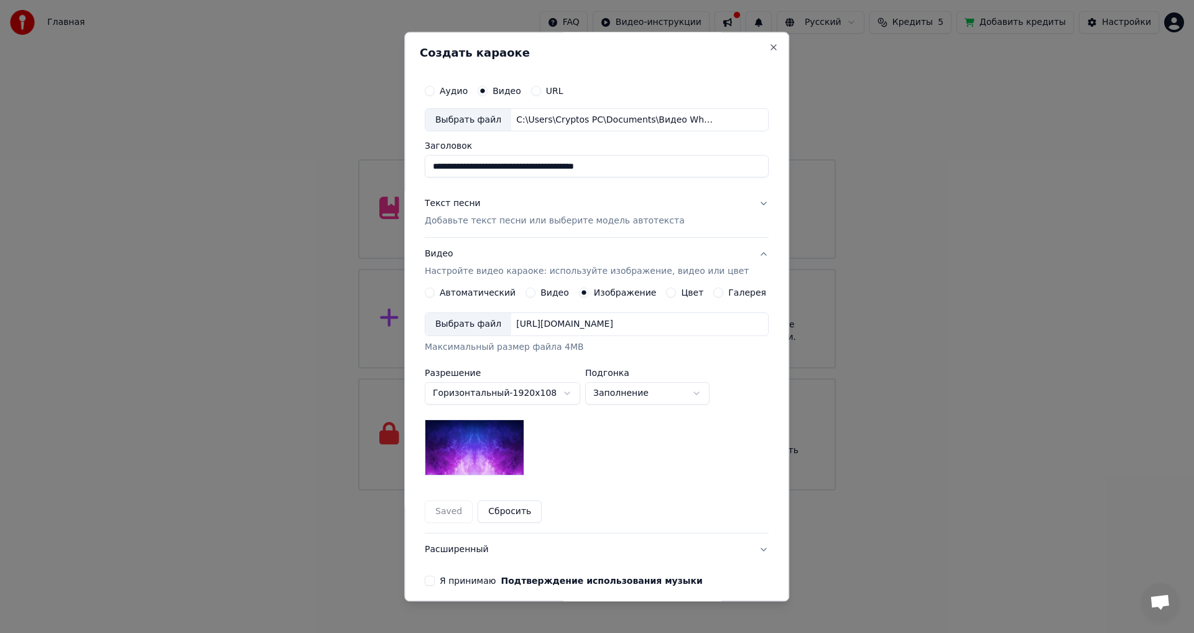
scroll to position [52, 0]
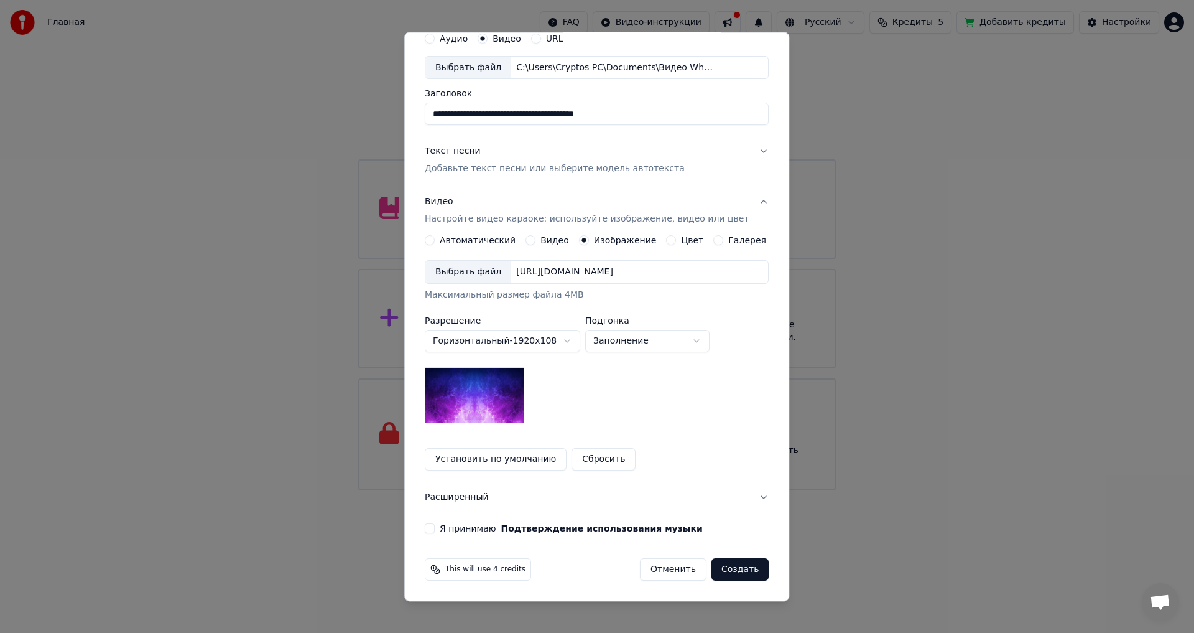
drag, startPoint x: 437, startPoint y: 529, endPoint x: 452, endPoint y: 534, distance: 16.2
click at [435, 533] on button "Я принимаю Подтверждение использования музыки" at bounding box center [430, 529] width 10 height 10
click at [720, 565] on button "Создать" at bounding box center [740, 570] width 57 height 22
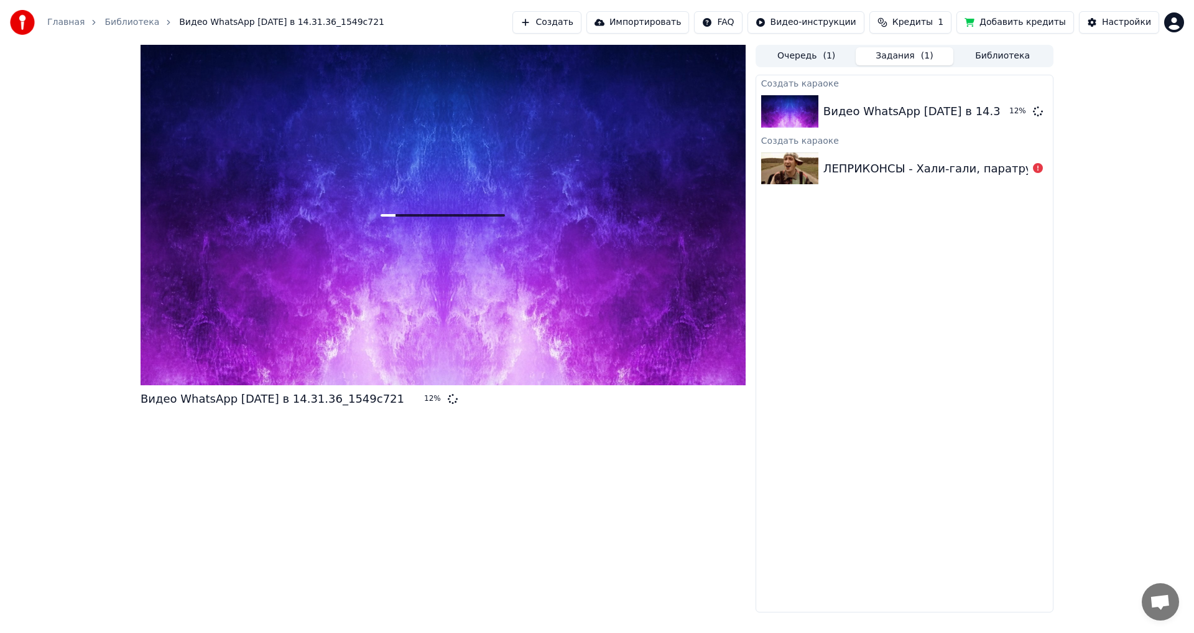
click at [579, 31] on button "Создать" at bounding box center [547, 22] width 68 height 22
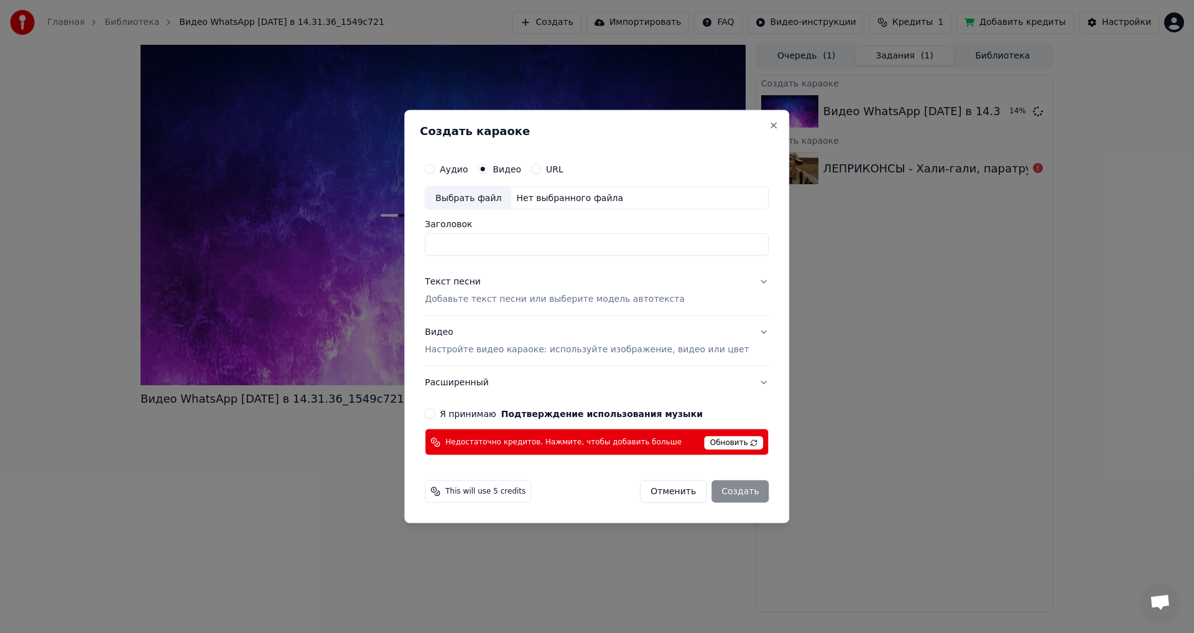
click at [714, 441] on span "Обновить" at bounding box center [734, 443] width 59 height 14
click at [710, 444] on span "Обновить" at bounding box center [734, 443] width 59 height 14
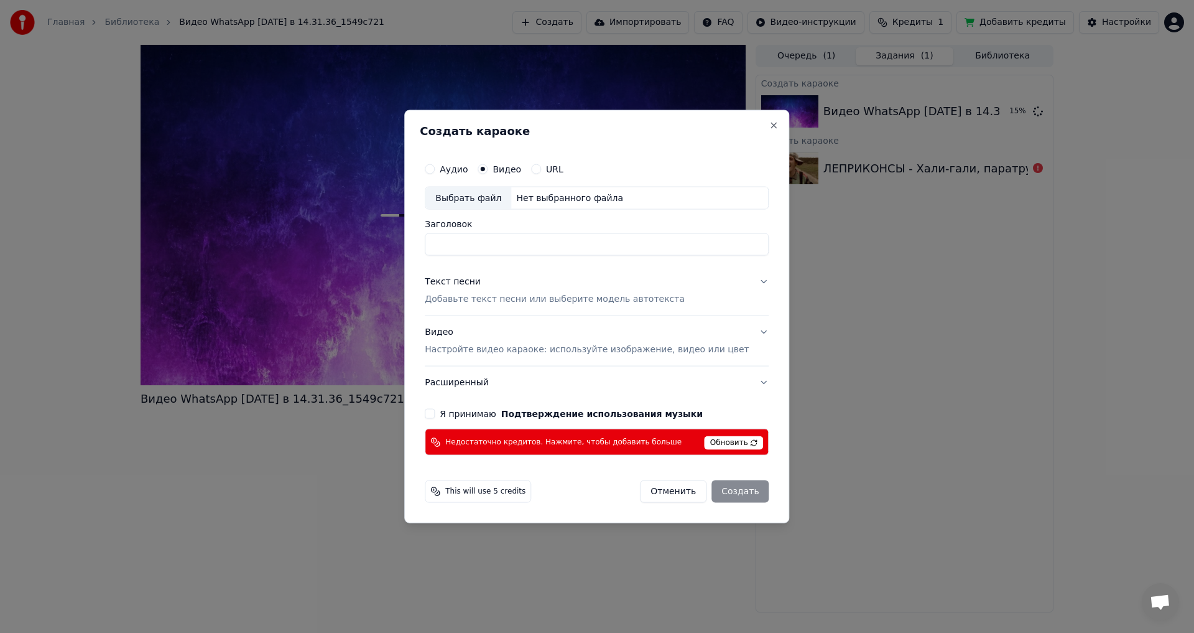
click at [508, 244] on input "Заголовок" at bounding box center [597, 244] width 344 height 22
drag, startPoint x: 731, startPoint y: 495, endPoint x: 568, endPoint y: 442, distance: 171.2
click at [697, 486] on div "Отменить Создать" at bounding box center [704, 491] width 129 height 22
click at [435, 412] on button "Я принимаю Подтверждение использования музыки" at bounding box center [430, 414] width 10 height 10
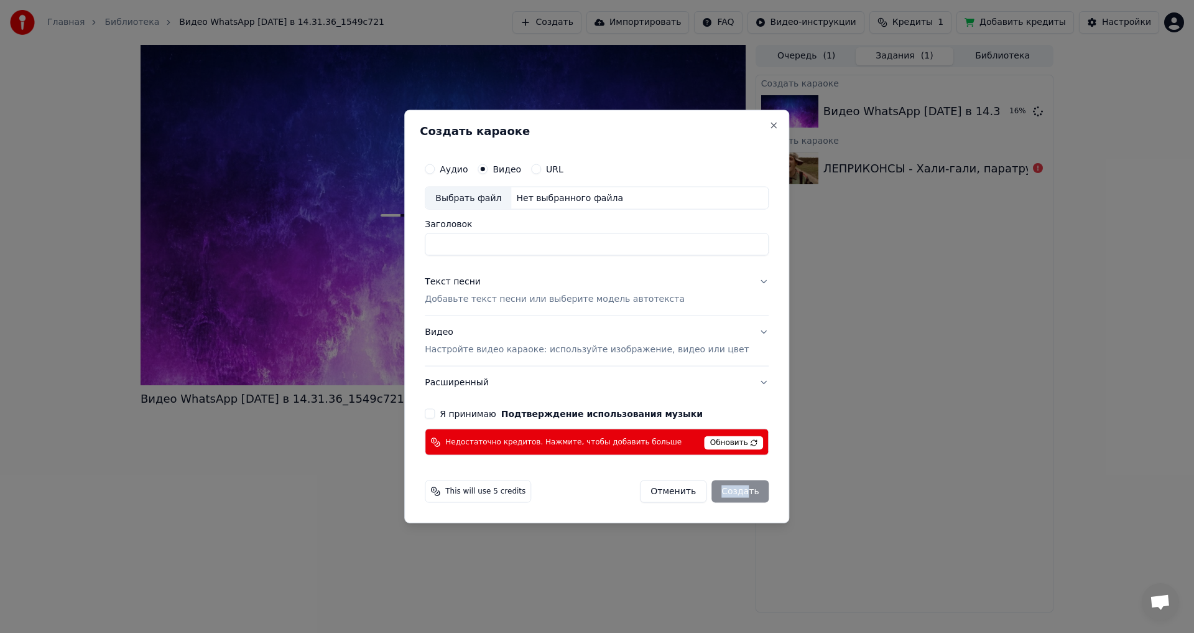
click at [435, 168] on button "Аудио" at bounding box center [430, 169] width 10 height 10
drag, startPoint x: 757, startPoint y: 121, endPoint x: 794, endPoint y: 124, distance: 38.0
click at [770, 122] on button "Close" at bounding box center [775, 125] width 10 height 10
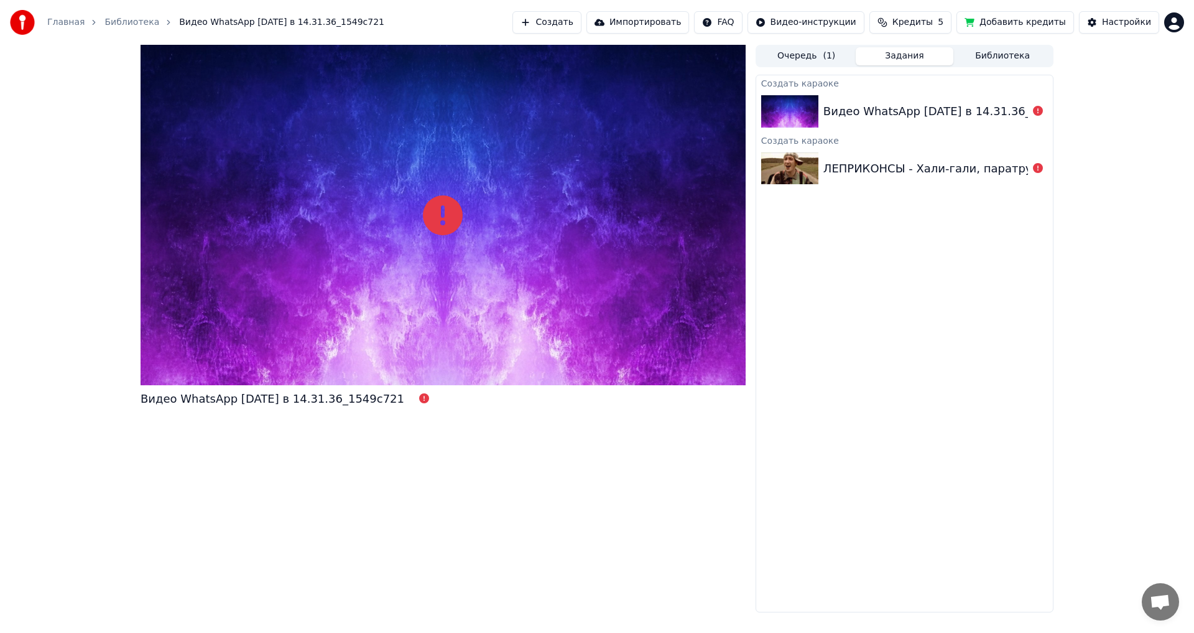
click at [556, 19] on button "Создать" at bounding box center [547, 22] width 68 height 22
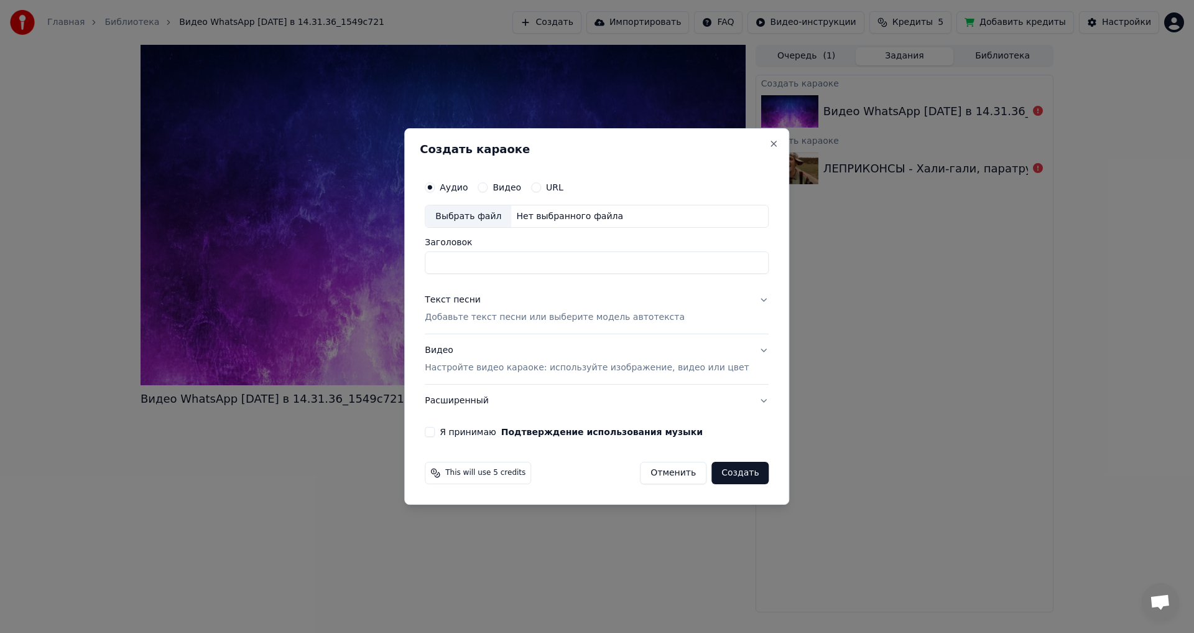
click at [458, 222] on div "Выбрать файл" at bounding box center [469, 216] width 86 height 22
click at [625, 264] on input "**********" at bounding box center [597, 263] width 344 height 22
type input "*"
type input "**********"
click at [562, 312] on p "Добавьте текст песни или выберите модель автотекста" at bounding box center [555, 318] width 260 height 12
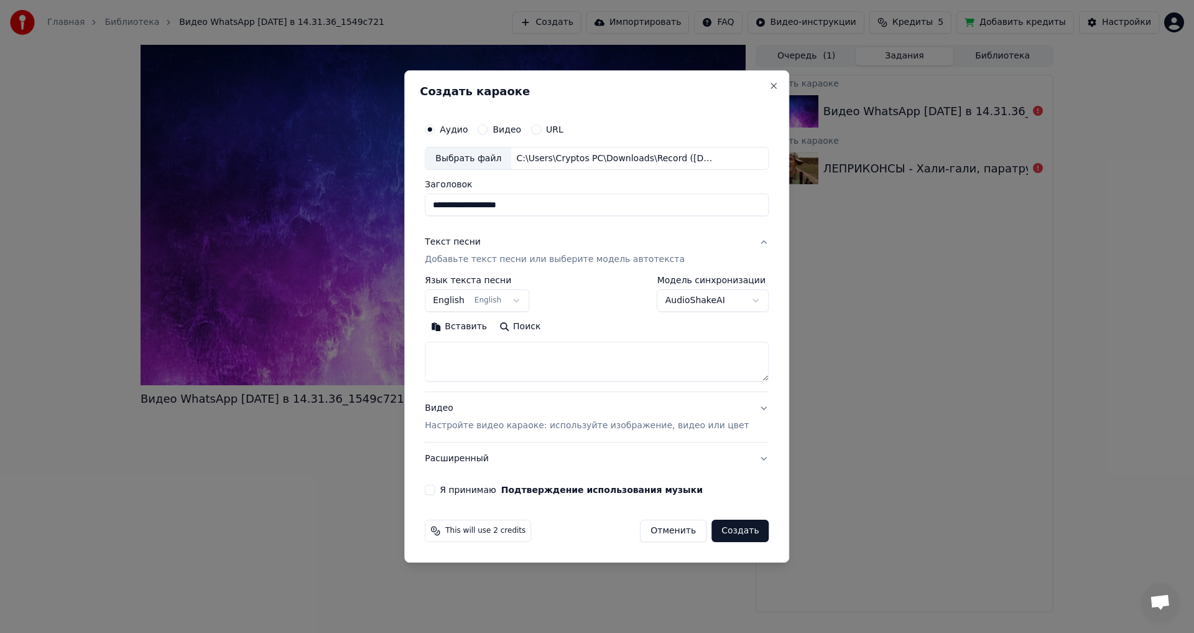
click at [467, 350] on textarea at bounding box center [597, 362] width 344 height 40
paste textarea "**********"
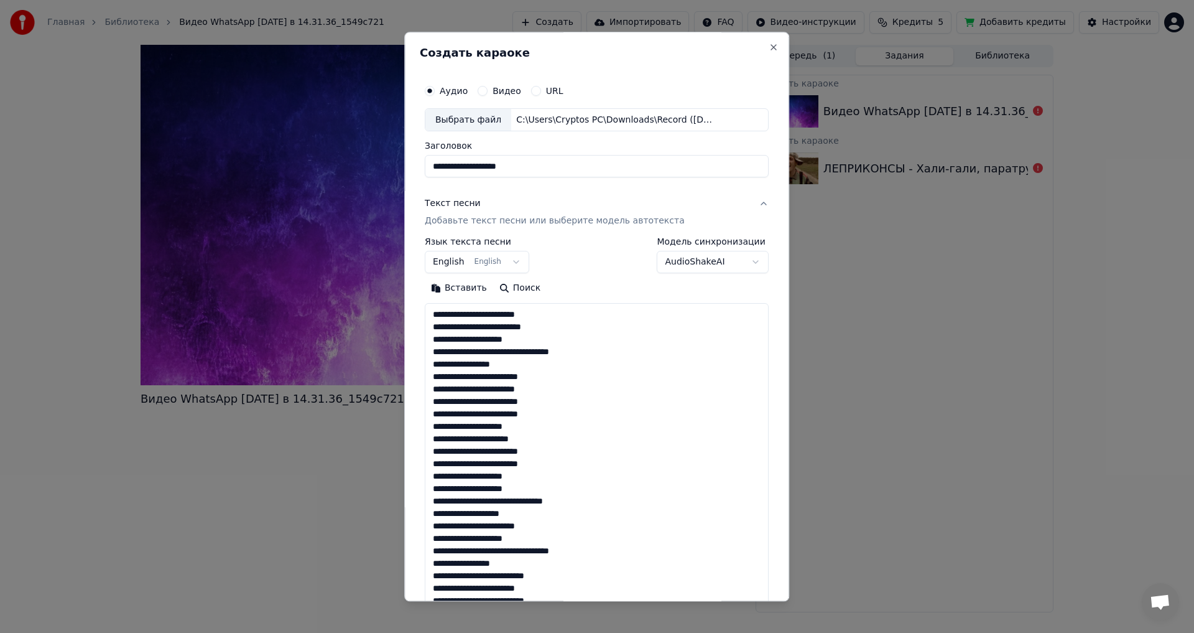
scroll to position [501, 0]
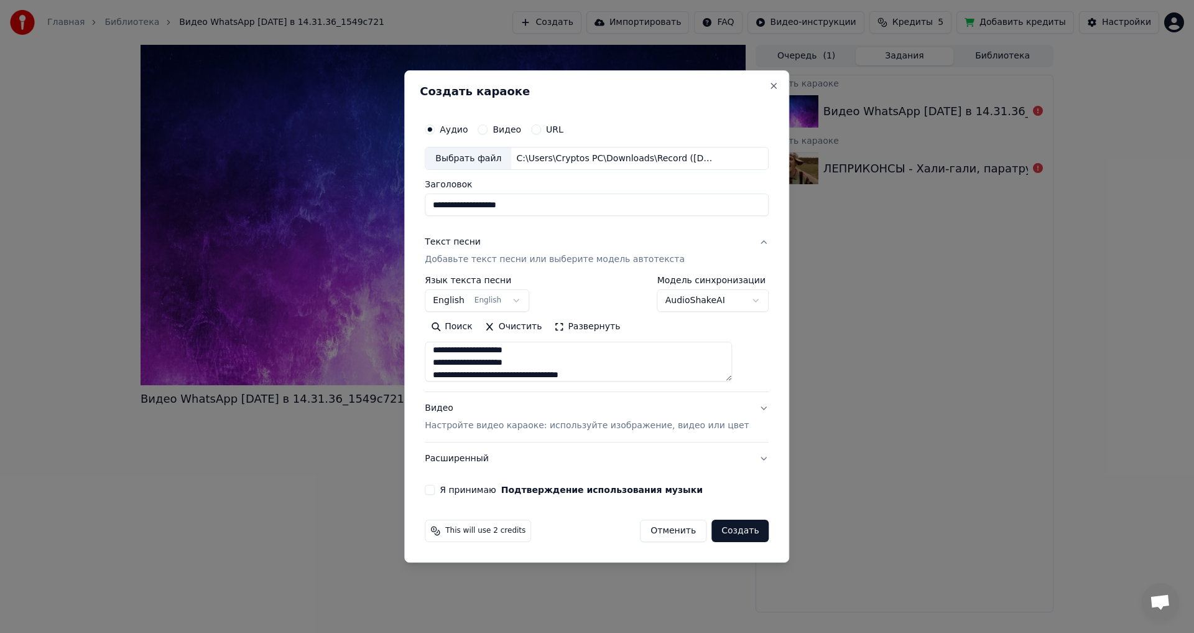
type textarea "**********"
click at [466, 425] on p "Настройте видео караоке: используйте изображение, видео или цвет" at bounding box center [587, 425] width 324 height 12
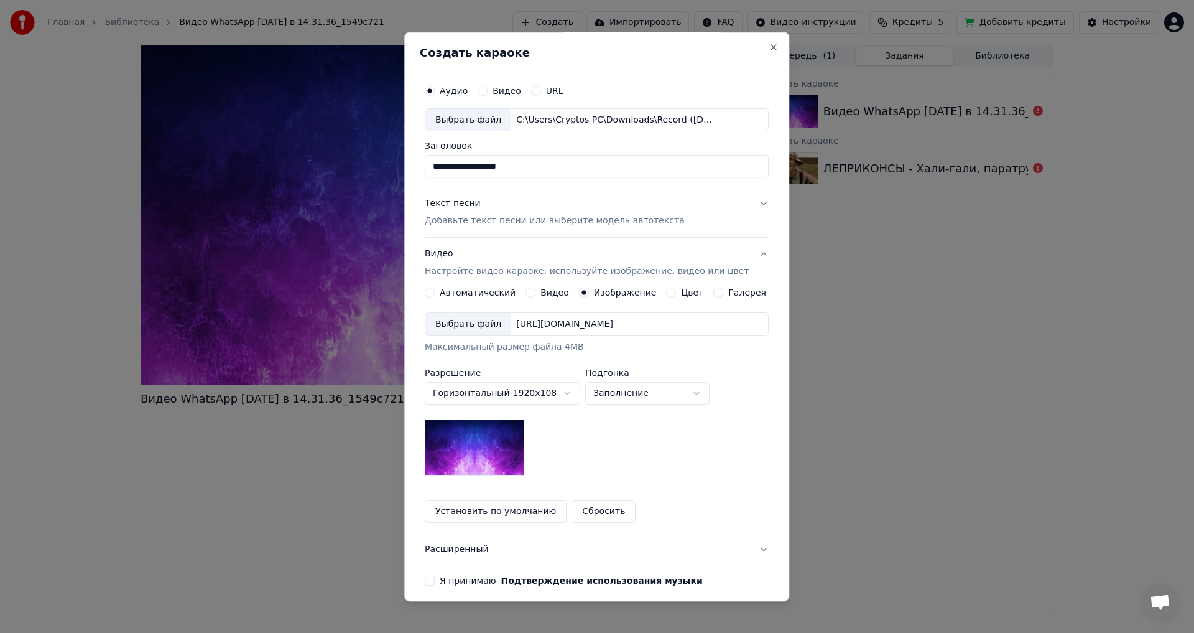
click at [641, 399] on body "**********" at bounding box center [597, 316] width 1194 height 633
click at [638, 384] on body "**********" at bounding box center [597, 316] width 1194 height 633
click at [451, 518] on button "Установить по умолчанию" at bounding box center [496, 512] width 142 height 22
click at [435, 581] on button "Я принимаю Подтверждение использования музыки" at bounding box center [430, 581] width 10 height 10
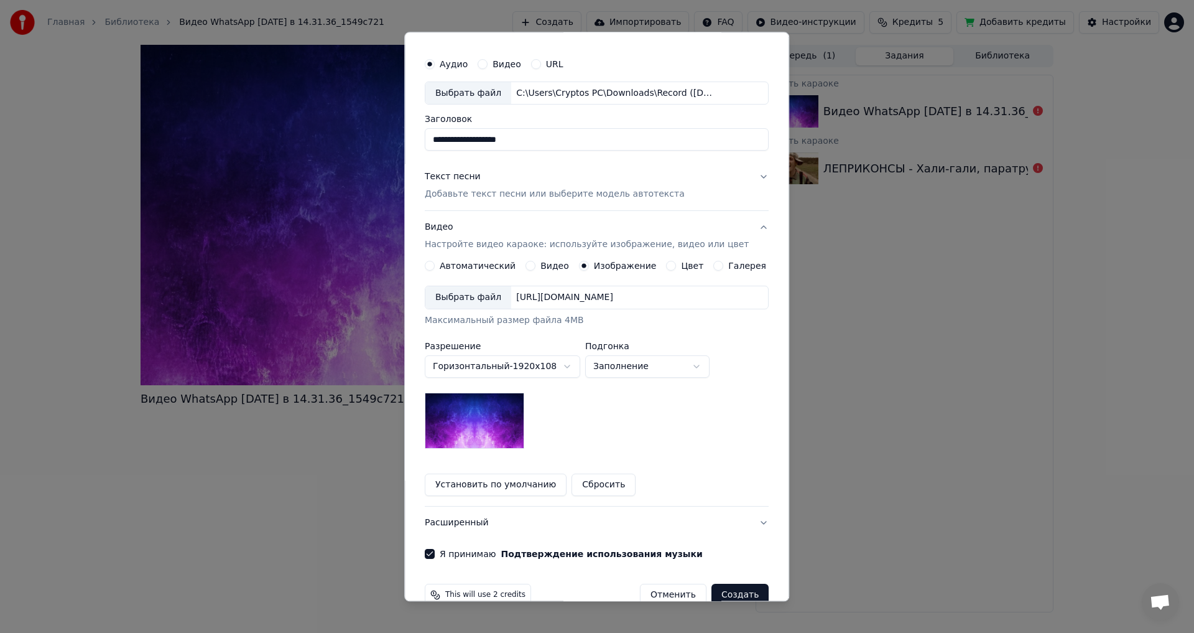
scroll to position [52, 0]
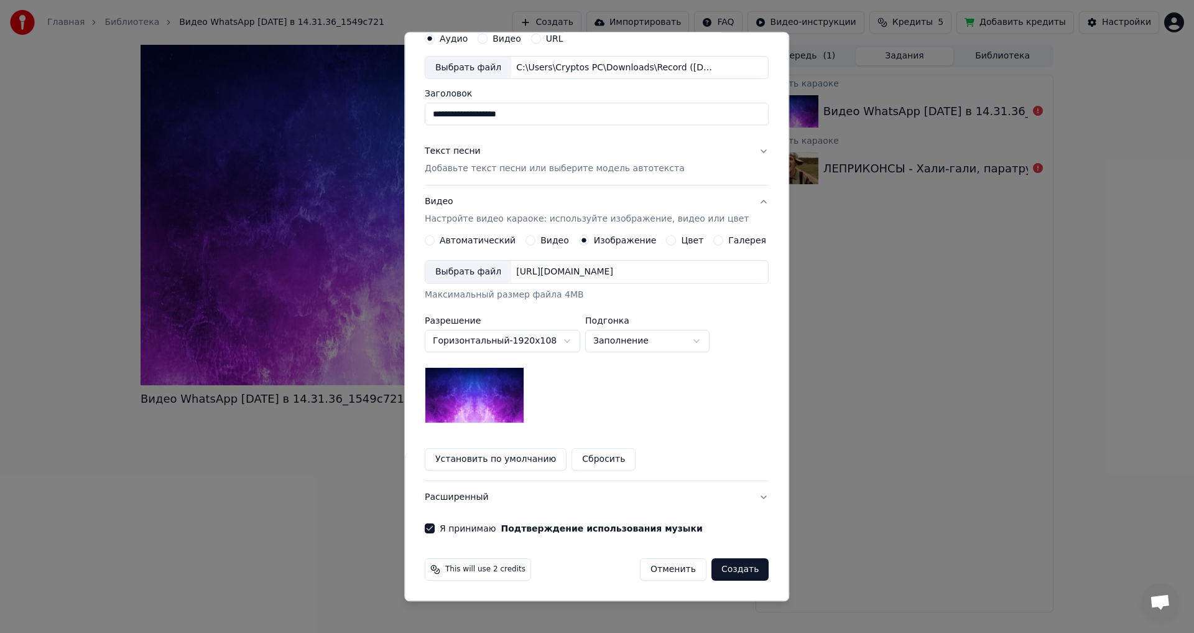
click at [730, 572] on button "Создать" at bounding box center [740, 570] width 57 height 22
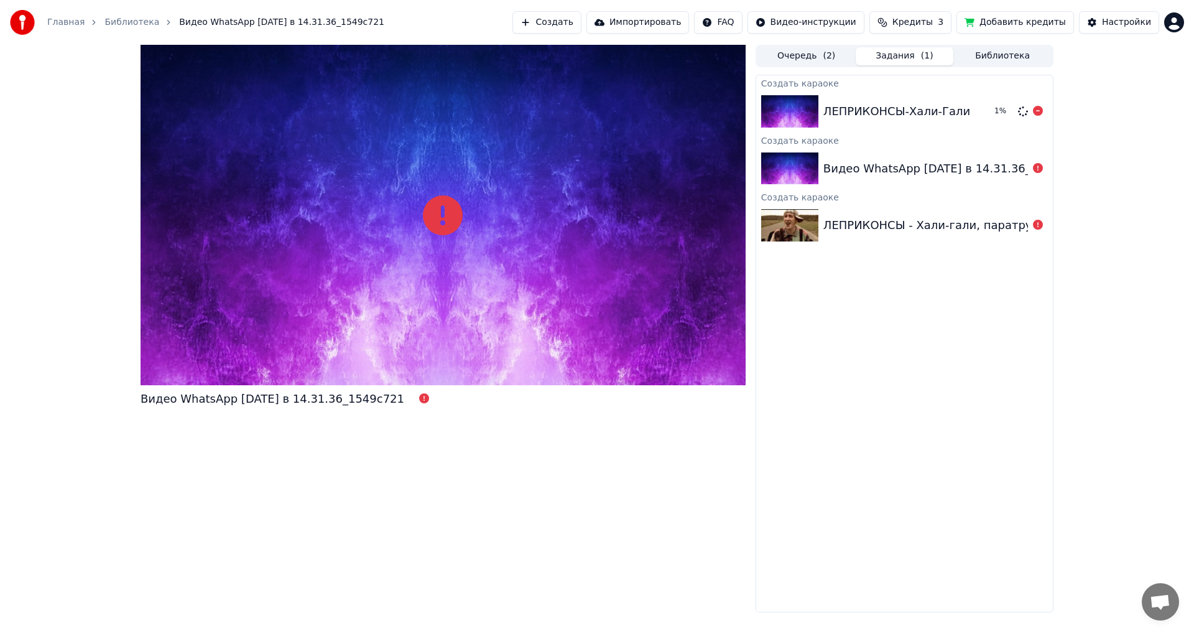
click at [885, 130] on div "ЛЕПРИКОНСЫ-Хали-Гали 1 %" at bounding box center [905, 111] width 297 height 42
click at [884, 127] on div "ЛЕПРИКОНСЫ-Хали-Гали 1 %" at bounding box center [905, 111] width 297 height 42
click at [827, 51] on span "( 2 )" at bounding box center [829, 56] width 12 height 12
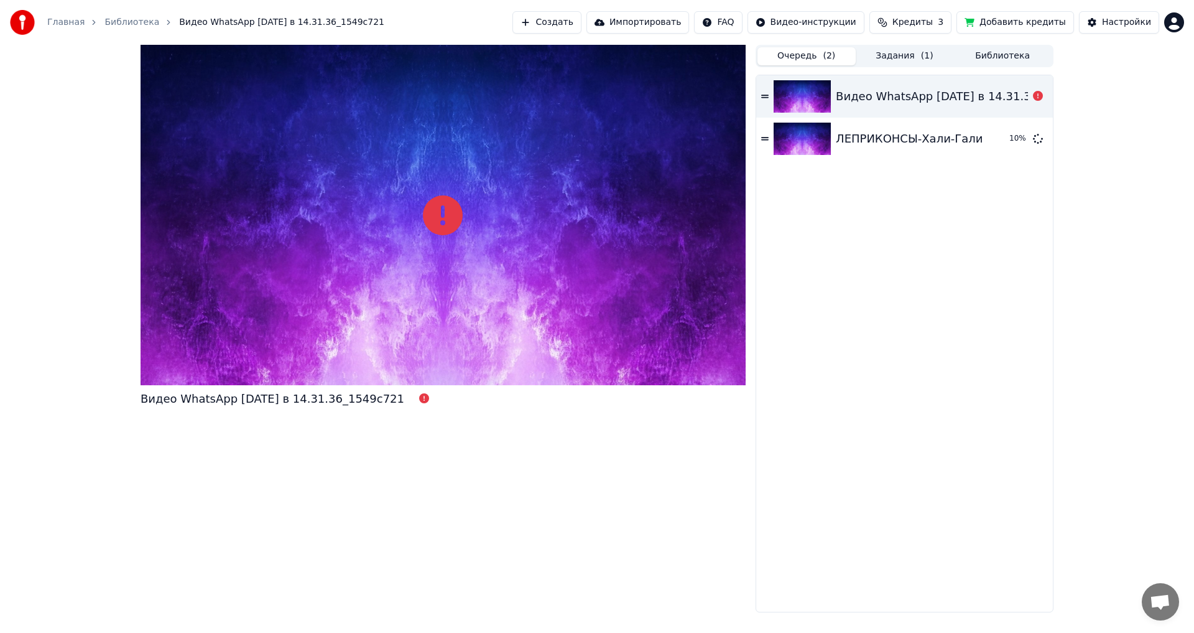
click at [1017, 53] on button "Библиотека" at bounding box center [1003, 56] width 98 height 18
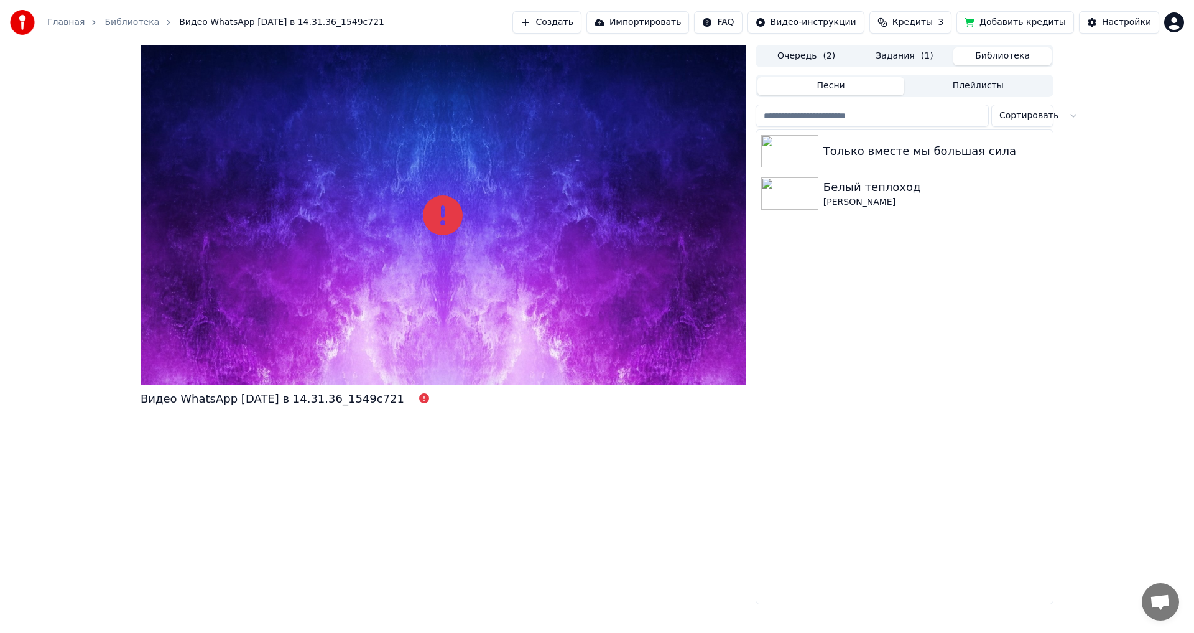
click at [870, 52] on button "Задания ( 1 )" at bounding box center [905, 56] width 98 height 18
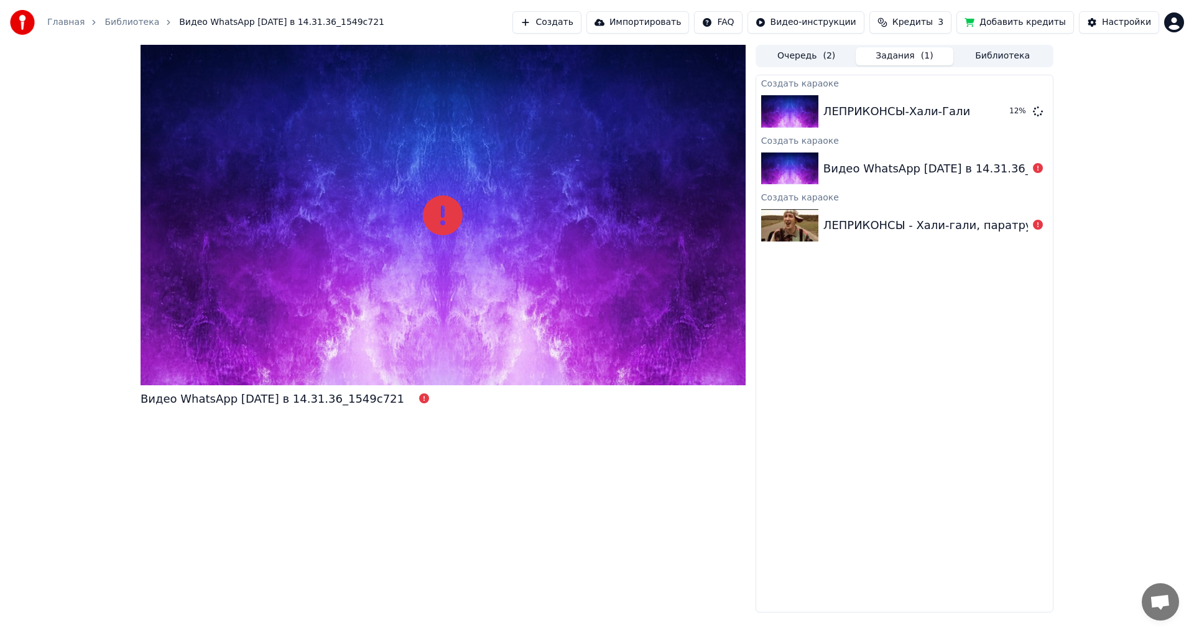
click at [1023, 50] on button "Библиотека" at bounding box center [1003, 56] width 98 height 18
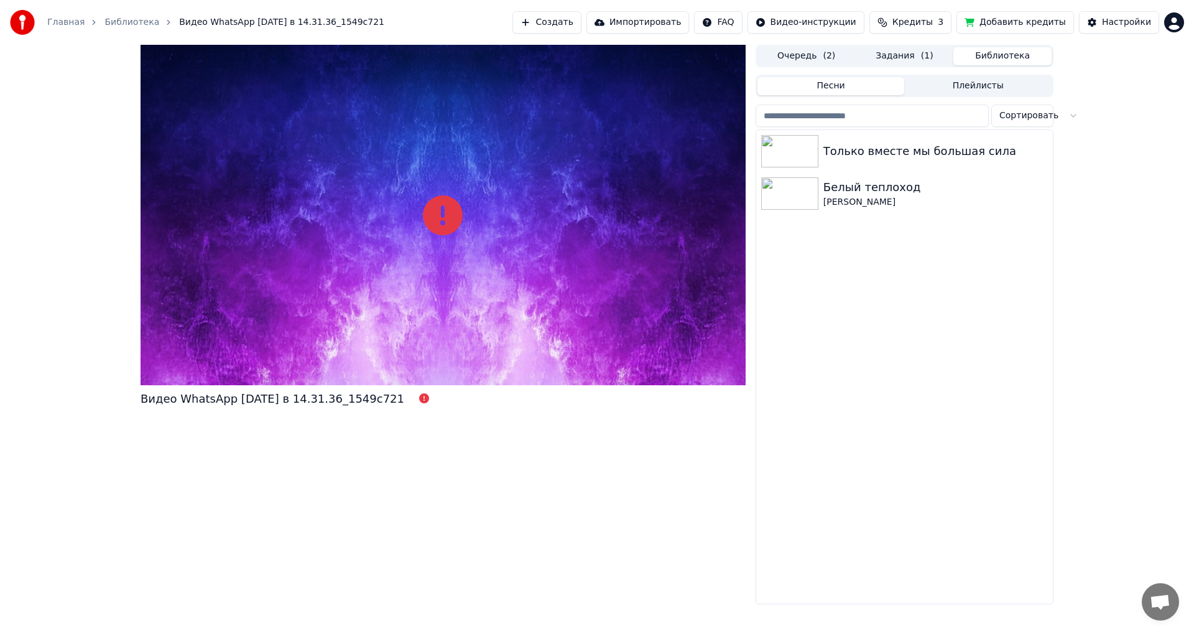
drag, startPoint x: 898, startPoint y: 56, endPoint x: 936, endPoint y: 72, distance: 41.0
click at [901, 57] on button "Задания ( 1 )" at bounding box center [905, 56] width 98 height 18
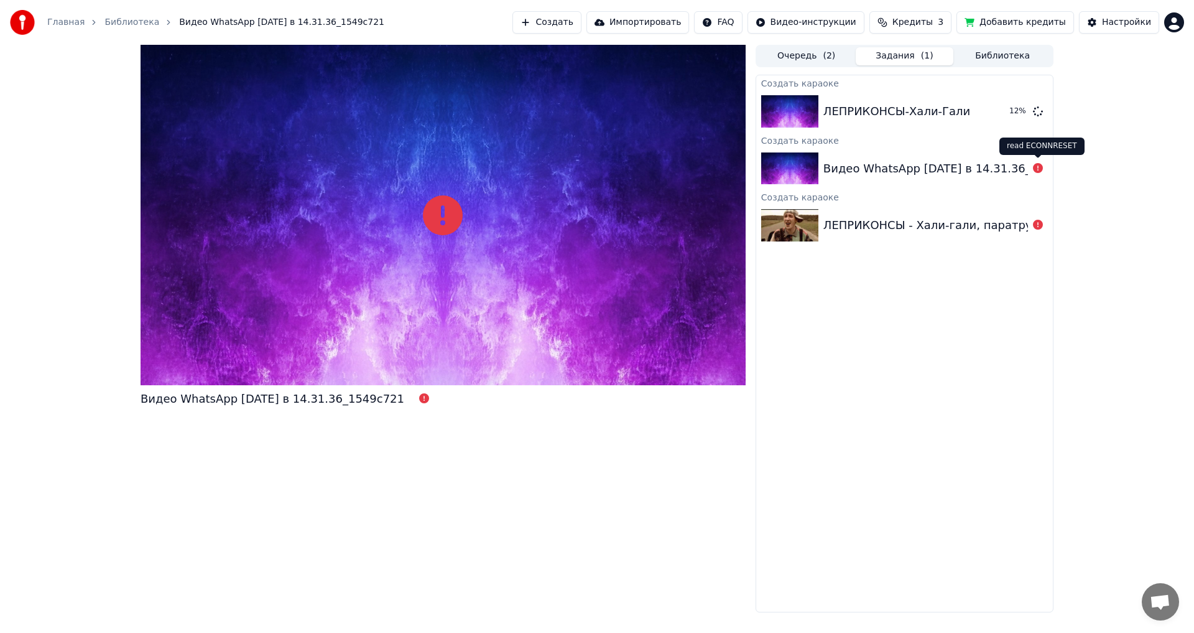
click at [1037, 169] on icon at bounding box center [1038, 168] width 10 height 10
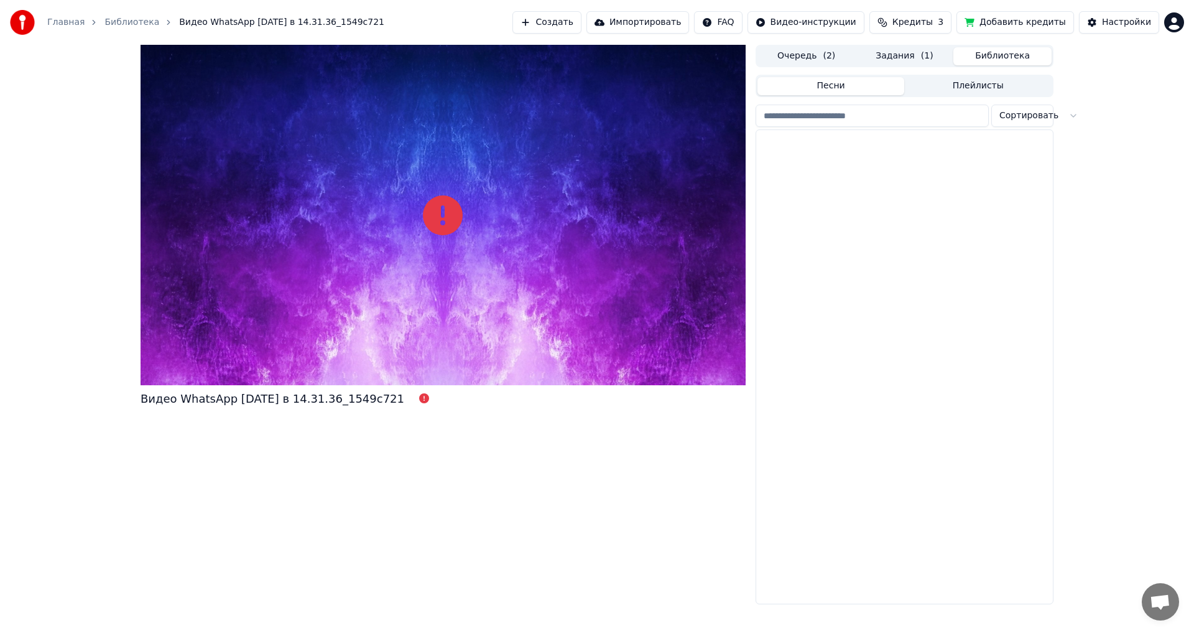
click at [1008, 63] on button "Библиотека" at bounding box center [1003, 56] width 98 height 18
click at [783, 182] on img at bounding box center [789, 193] width 57 height 32
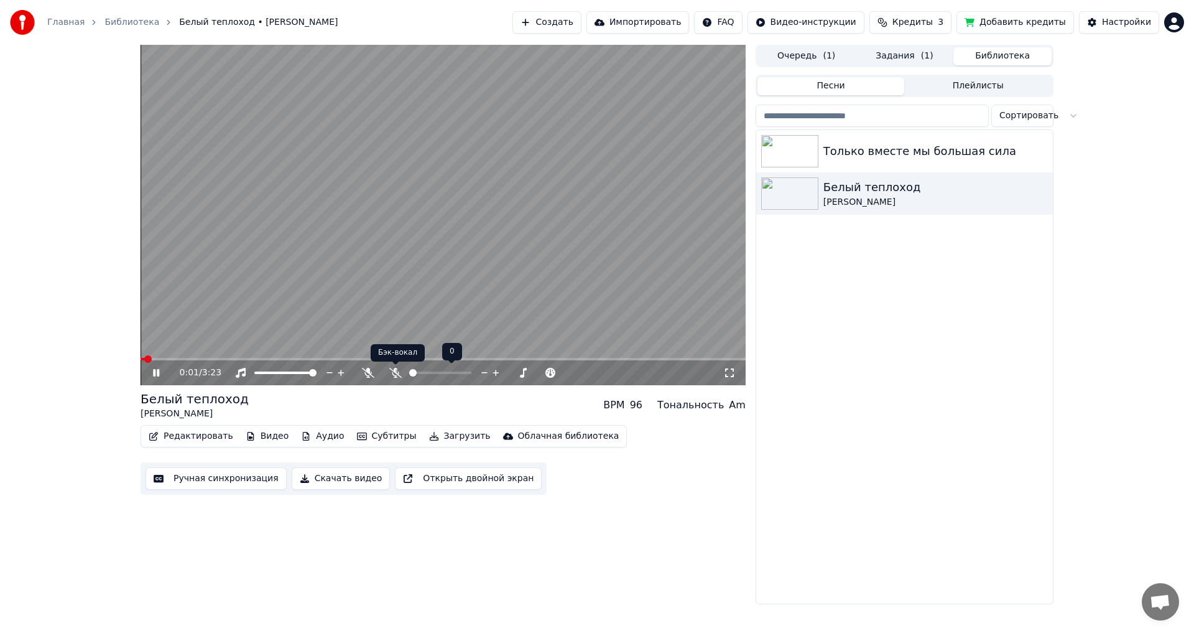
click at [398, 368] on icon at bounding box center [395, 373] width 12 height 10
click at [239, 369] on icon at bounding box center [241, 373] width 12 height 10
click at [243, 370] on icon at bounding box center [241, 373] width 12 height 10
click at [241, 371] on icon at bounding box center [241, 373] width 10 height 10
click at [241, 371] on icon at bounding box center [241, 373] width 12 height 10
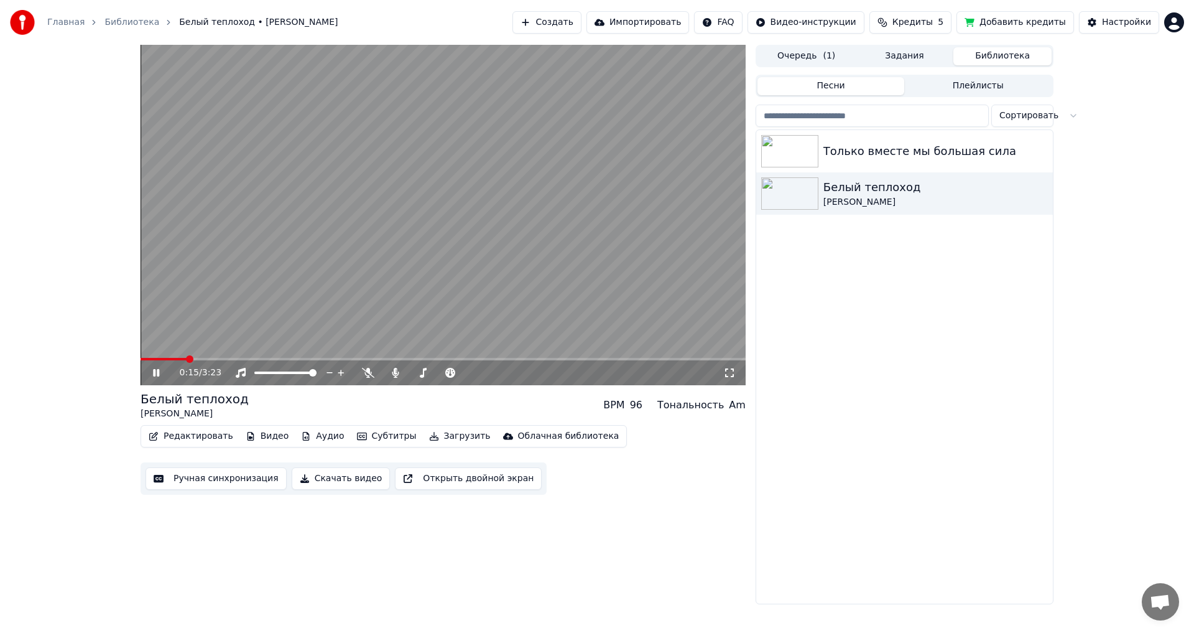
click at [881, 58] on button "Задания" at bounding box center [905, 56] width 98 height 18
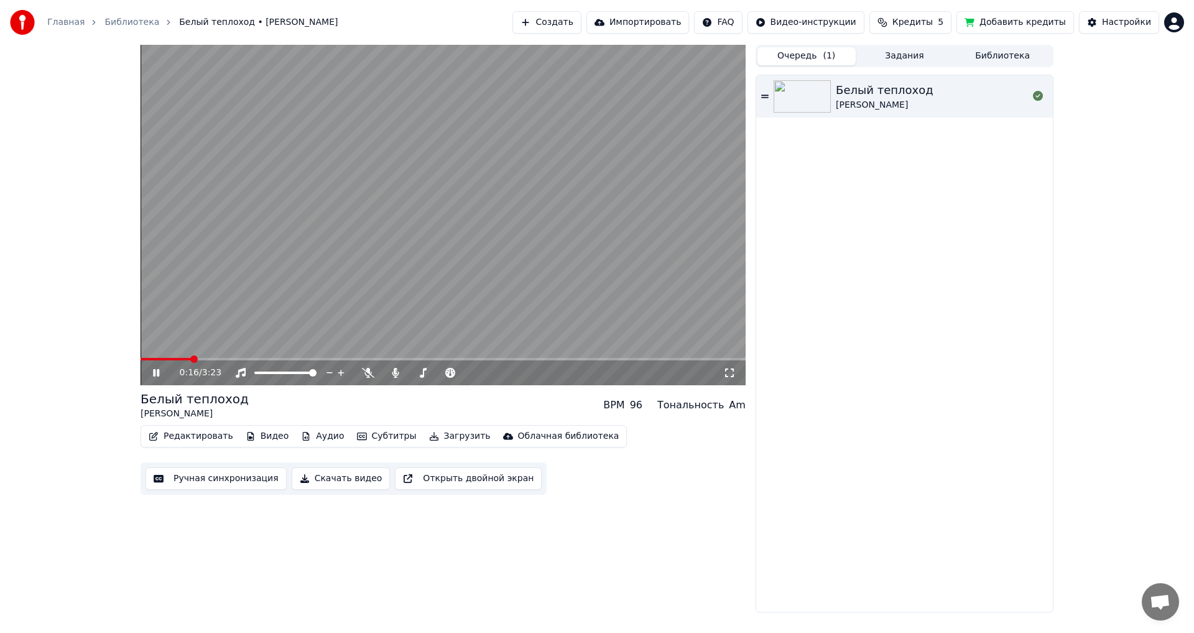
click at [809, 52] on button "Очередь ( 1 )" at bounding box center [807, 56] width 98 height 18
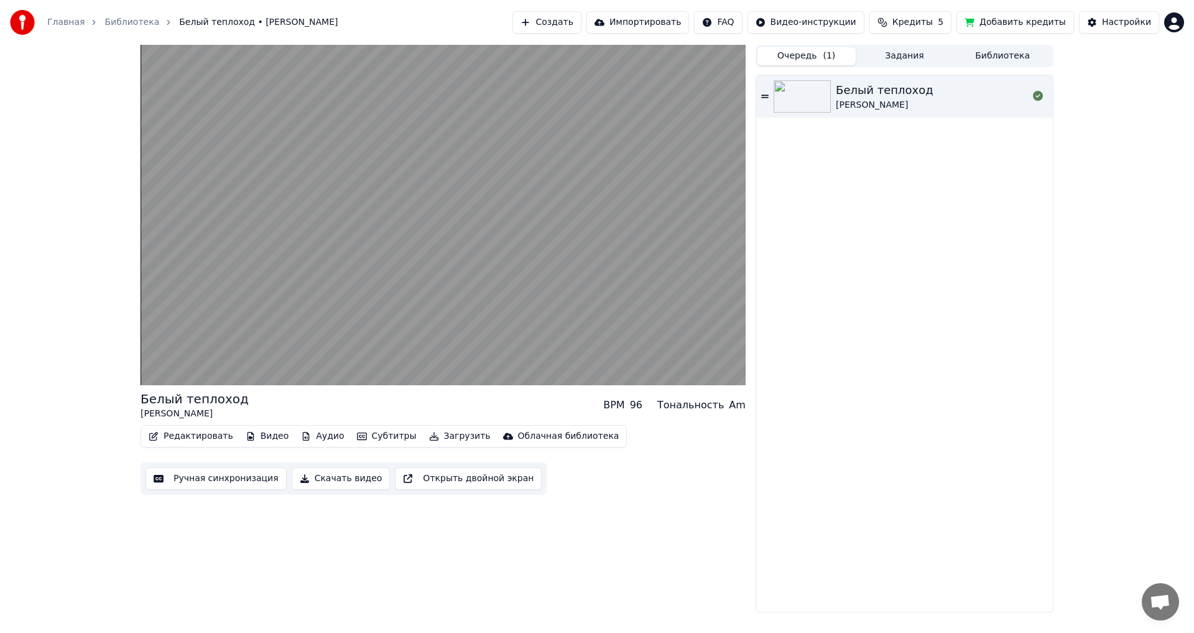
click at [890, 52] on button "Задания" at bounding box center [905, 56] width 98 height 18
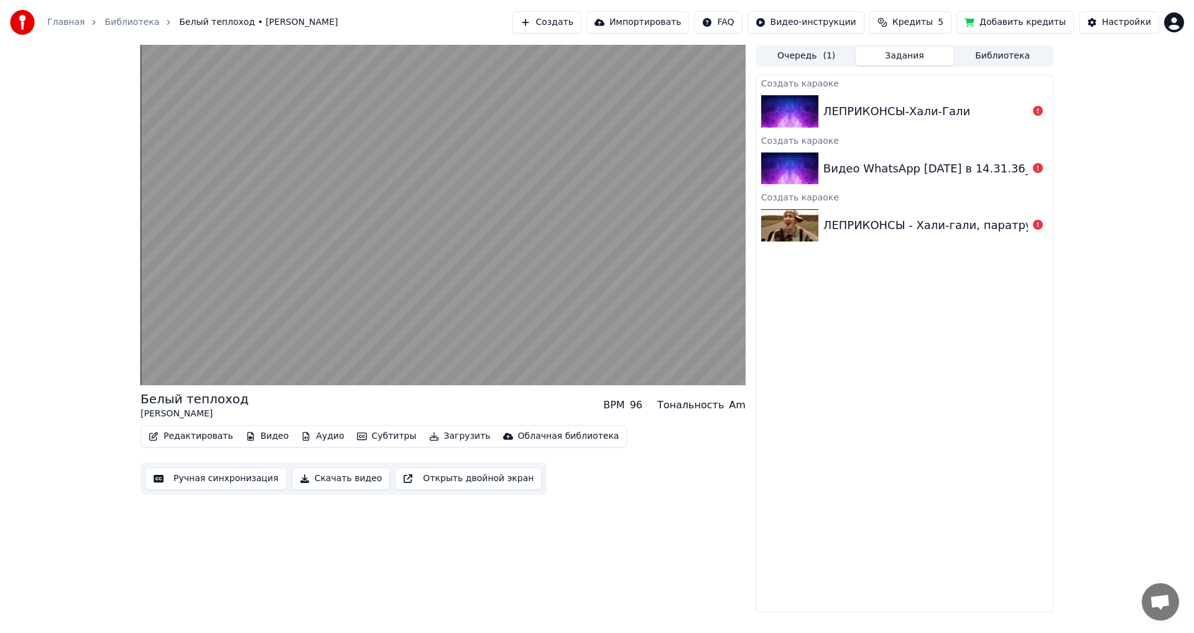
click at [1027, 99] on div "ЛЕПРИКОНСЫ-Хали-Гали" at bounding box center [905, 111] width 297 height 42
click at [1037, 106] on icon at bounding box center [1038, 111] width 10 height 10
click at [1005, 90] on div "ЛЕПРИКОНСЫ-Хали-Гали" at bounding box center [905, 111] width 297 height 42
click at [1002, 101] on div "ЛЕПРИКОНСЫ-Хали-Гали" at bounding box center [905, 111] width 297 height 42
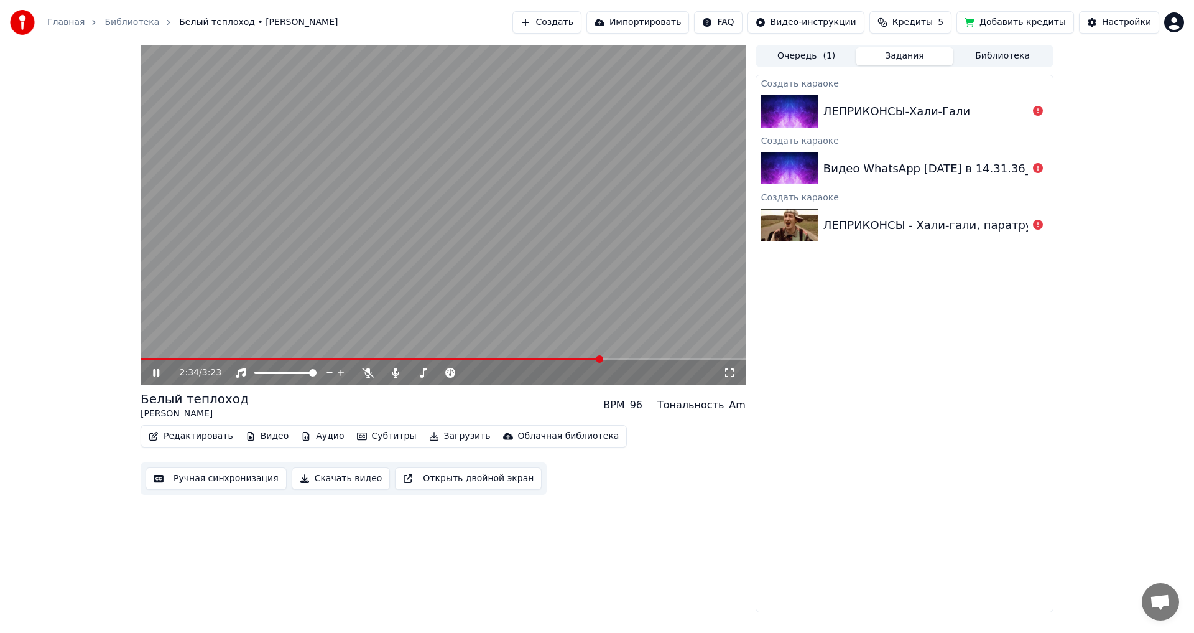
click at [151, 369] on icon at bounding box center [165, 373] width 29 height 10
click at [888, 248] on div "Создать караоке ЛЕПРИКОНСЫ-Хали-Гали Создать караоке Видео WhatsApp [DATE] в 14…" at bounding box center [905, 344] width 298 height 538
click at [890, 218] on div "ЛЕПРИКОНСЫ - Хали-гали, паратрупер. 1999" at bounding box center [957, 224] width 266 height 17
click at [891, 219] on div "ЛЕПРИКОНСЫ - Хали-гали, паратрупер. 1999" at bounding box center [957, 224] width 266 height 17
